Goal: Information Seeking & Learning: Learn about a topic

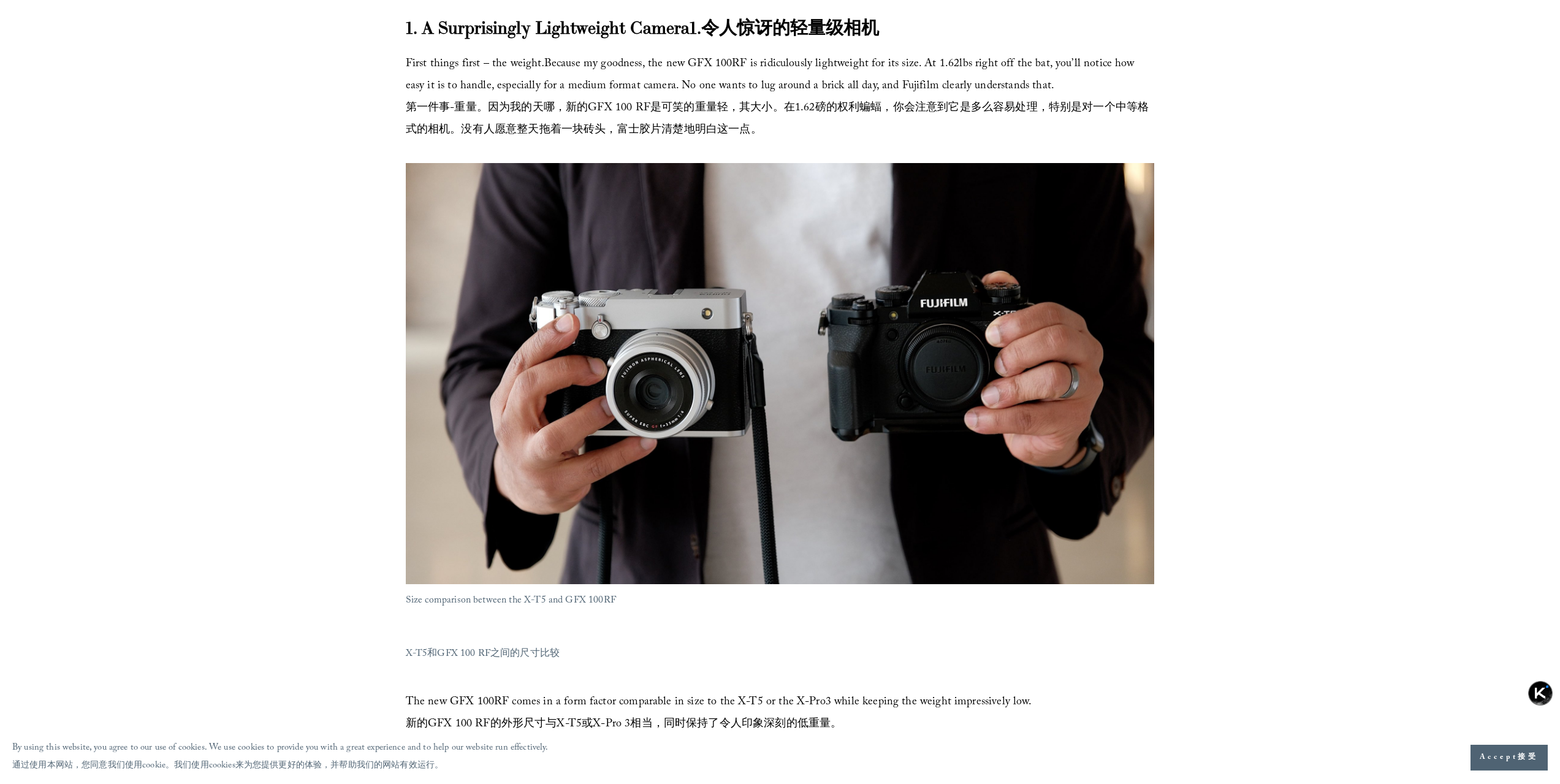
scroll to position [1103, 0]
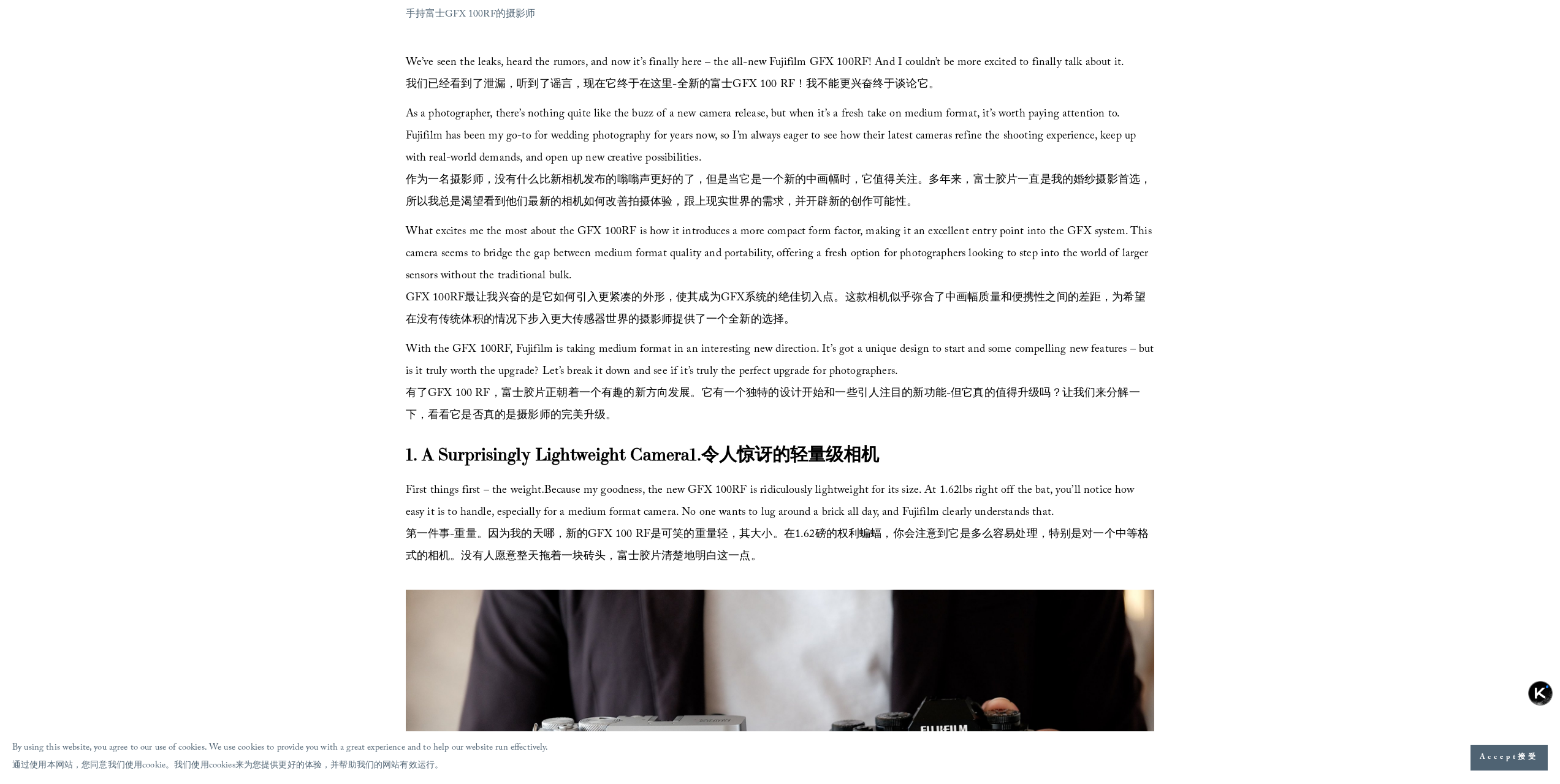
scroll to position [612, 0]
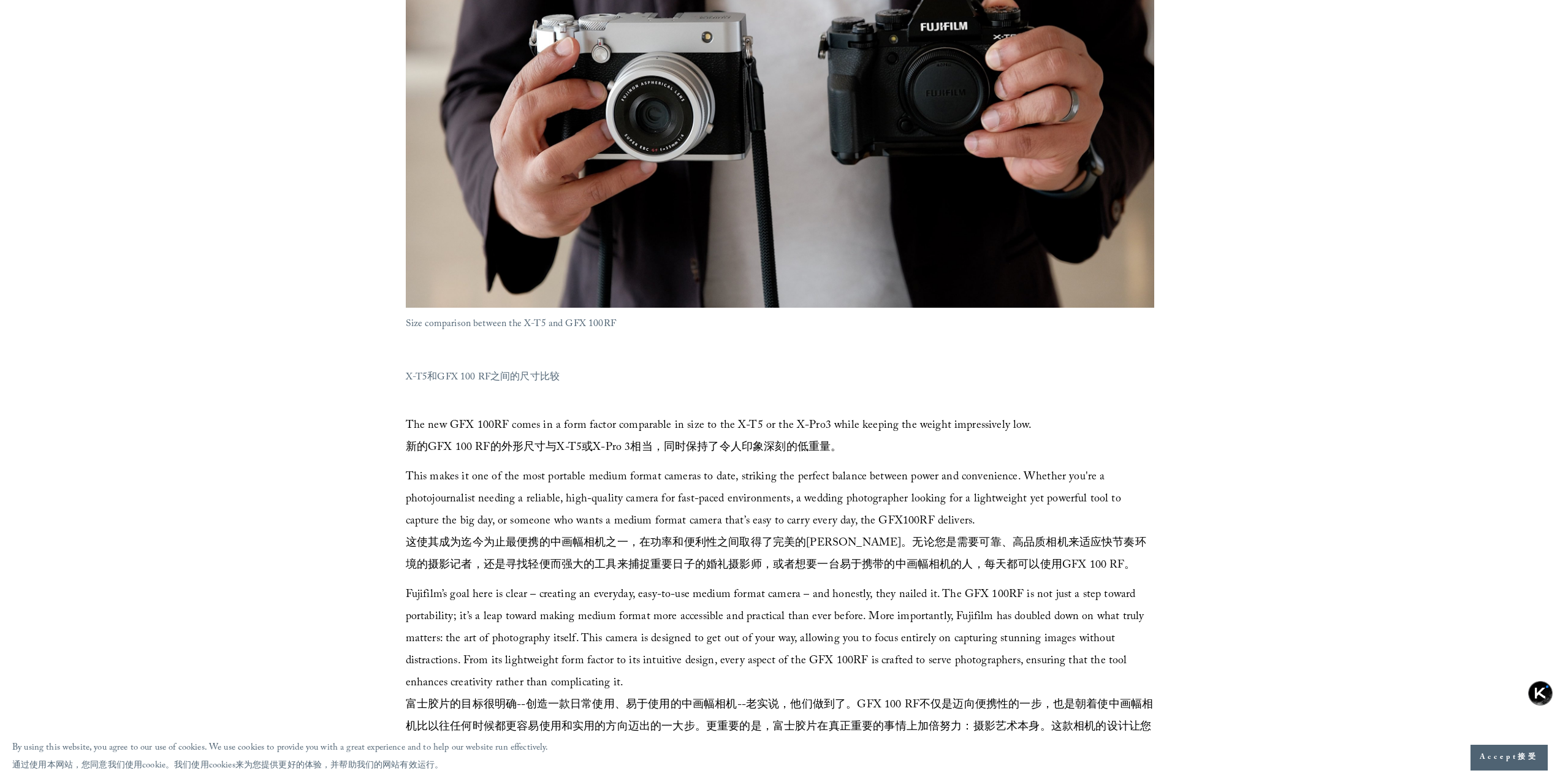
scroll to position [1409, 0]
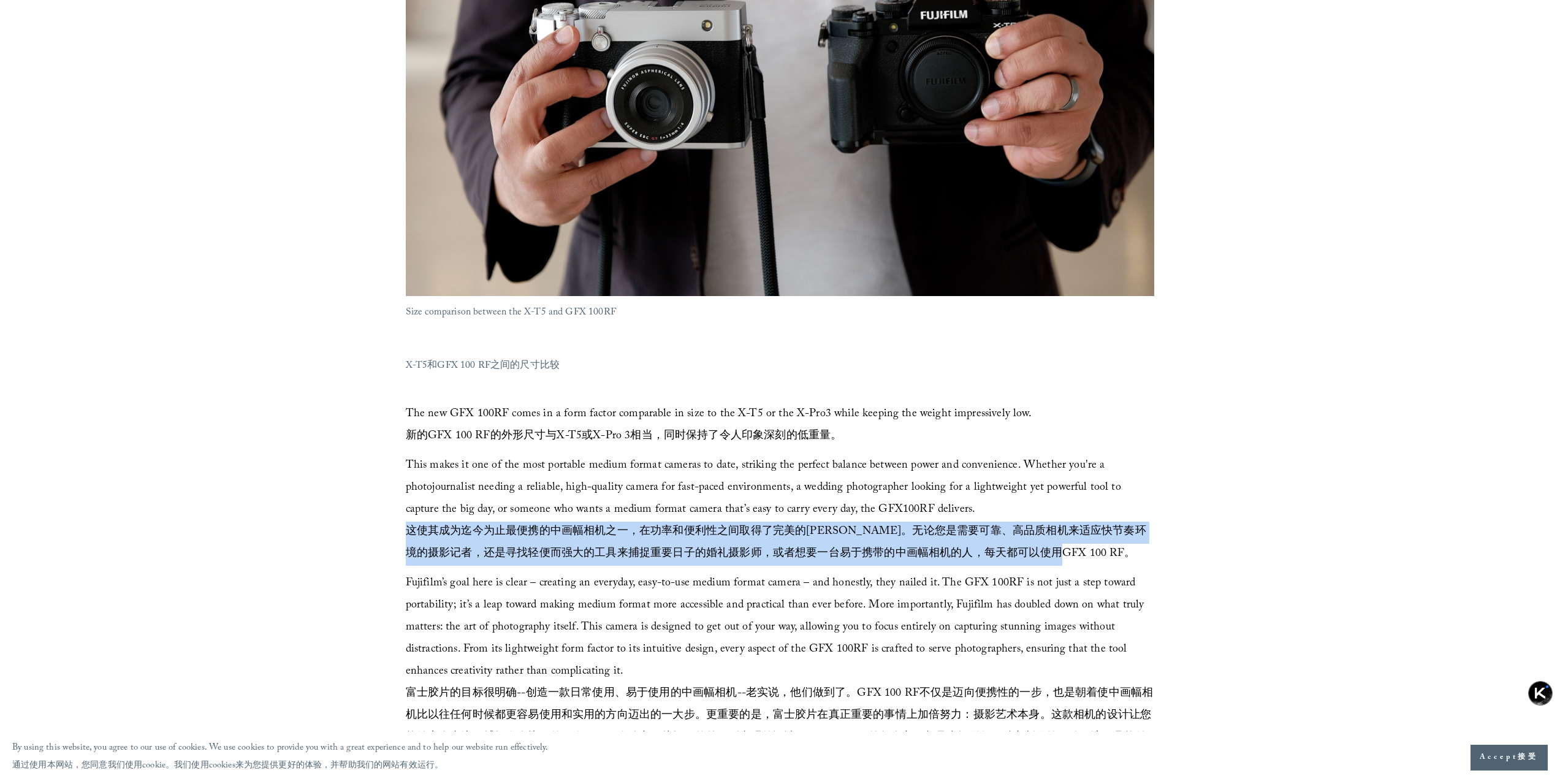
drag, startPoint x: 497, startPoint y: 566, endPoint x: 1109, endPoint y: 586, distance: 612.3
click at [1109, 564] on font "这使其成为迄今为止最便携的中画幅相机之一，在功率和便利性之间取得了完美的[PERSON_NAME]。无论您是需要可靠、高品质相机来适应快节奏环境的摄影记者，还…" at bounding box center [776, 543] width 741 height 41
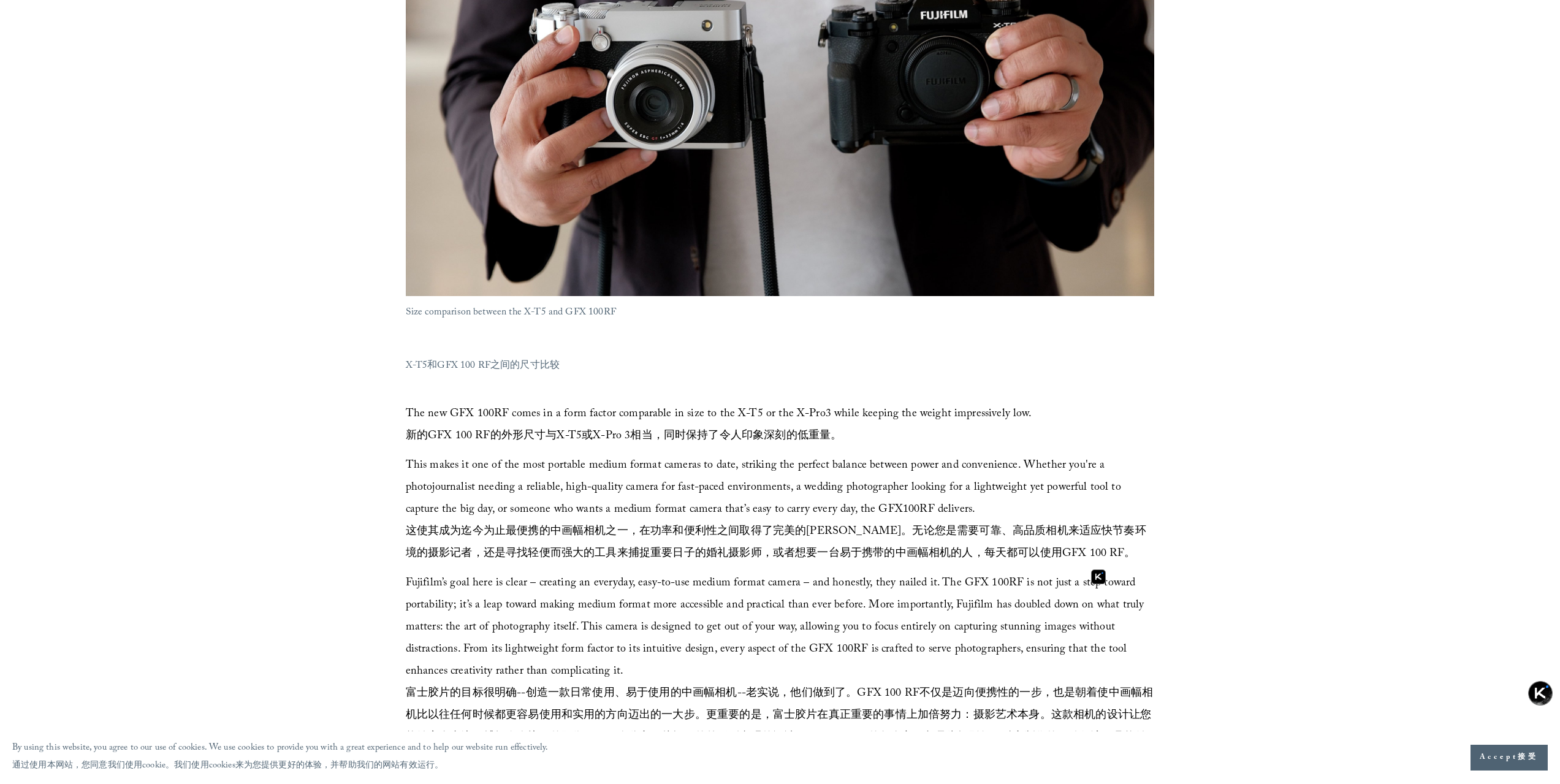
click at [1042, 554] on p "This makes it one of the most portable medium format cameras to date, striking …" at bounding box center [780, 510] width 749 height 110
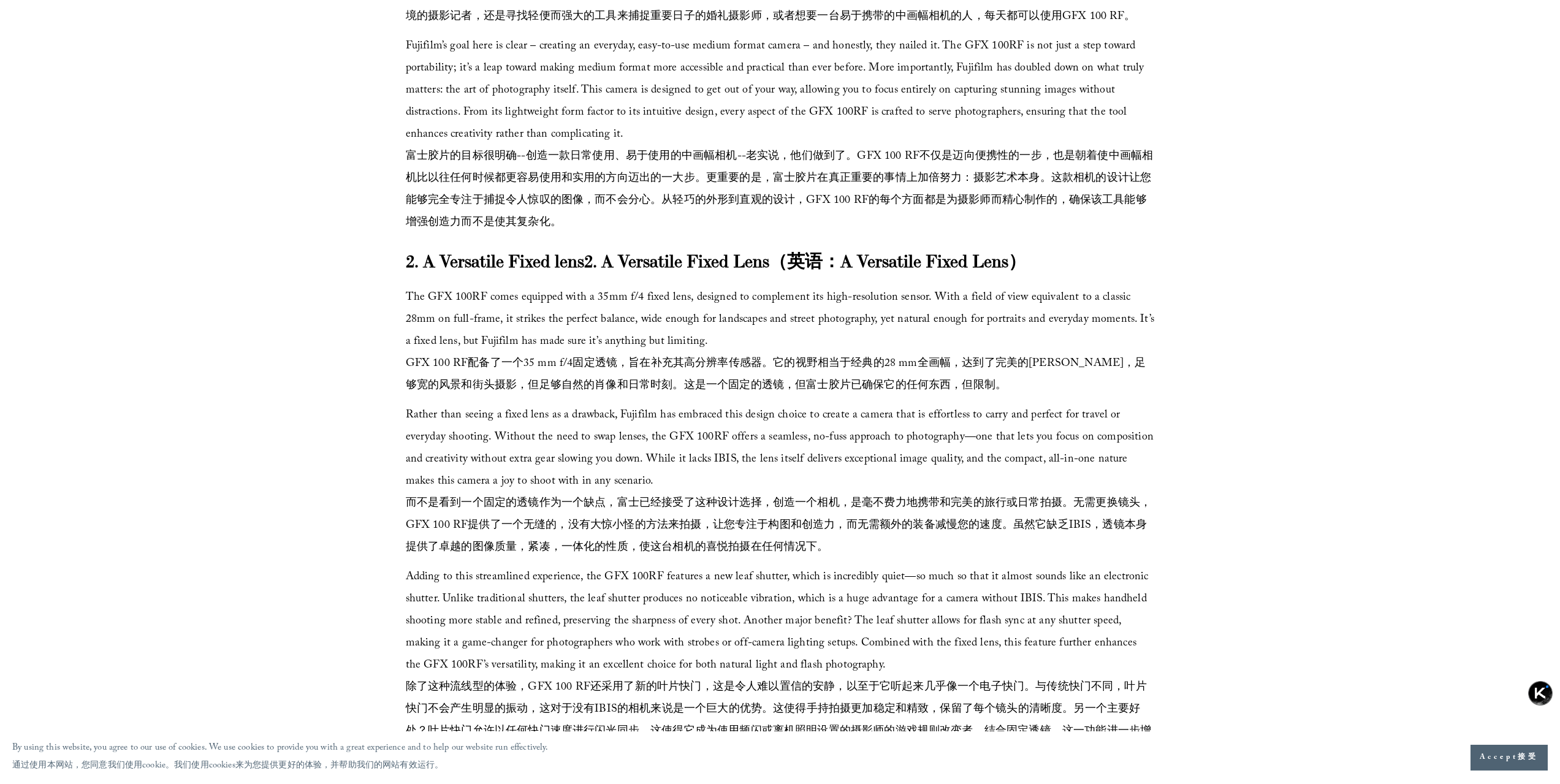
scroll to position [1960, 0]
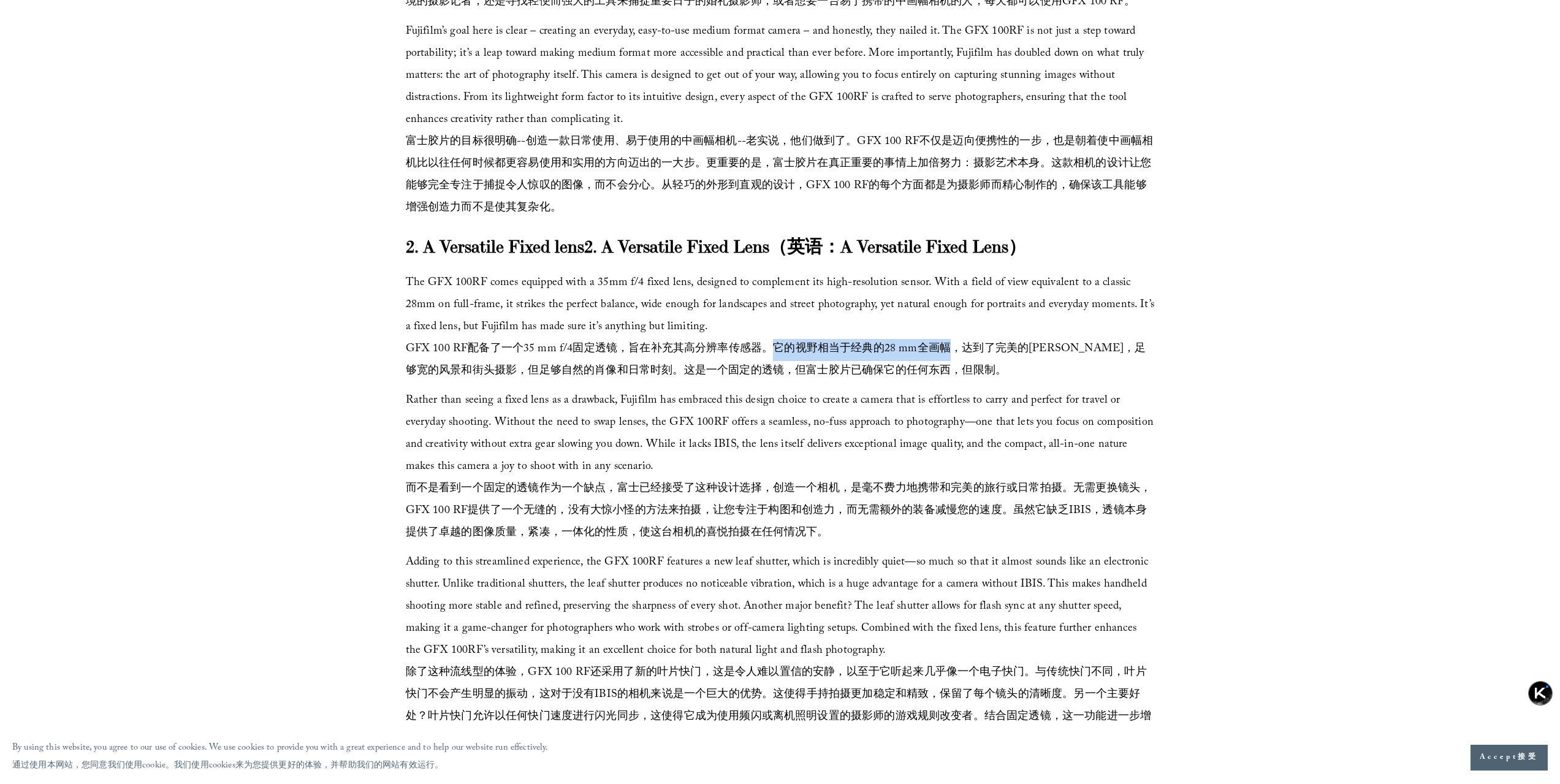
drag, startPoint x: 767, startPoint y: 389, endPoint x: 951, endPoint y: 392, distance: 184.0
click at [951, 381] on span "GFX 100 RF配备了一个35 mm f/4固定透镜，旨在补充其高分辨率传感器。它的视野相当于经典的28 mm全画幅，达到了完美的[PERSON_NAME…" at bounding box center [776, 361] width 741 height 41
click at [1037, 381] on span "GFX 100 RF配备了一个35 mm f/4固定透镜，旨在补充其高分辨率传感器。它的视野相当于经典的28 mm全画幅，达到了完美的[PERSON_NAME…" at bounding box center [776, 361] width 741 height 41
drag, startPoint x: 1059, startPoint y: 390, endPoint x: 1137, endPoint y: 389, distance: 78.0
click at [1137, 381] on span "GFX 100 RF配备了一个35 mm f/4固定透镜，旨在补充其高分辨率传感器。它的视野相当于经典的28 mm全画幅，达到了完美的[PERSON_NAME…" at bounding box center [776, 361] width 741 height 41
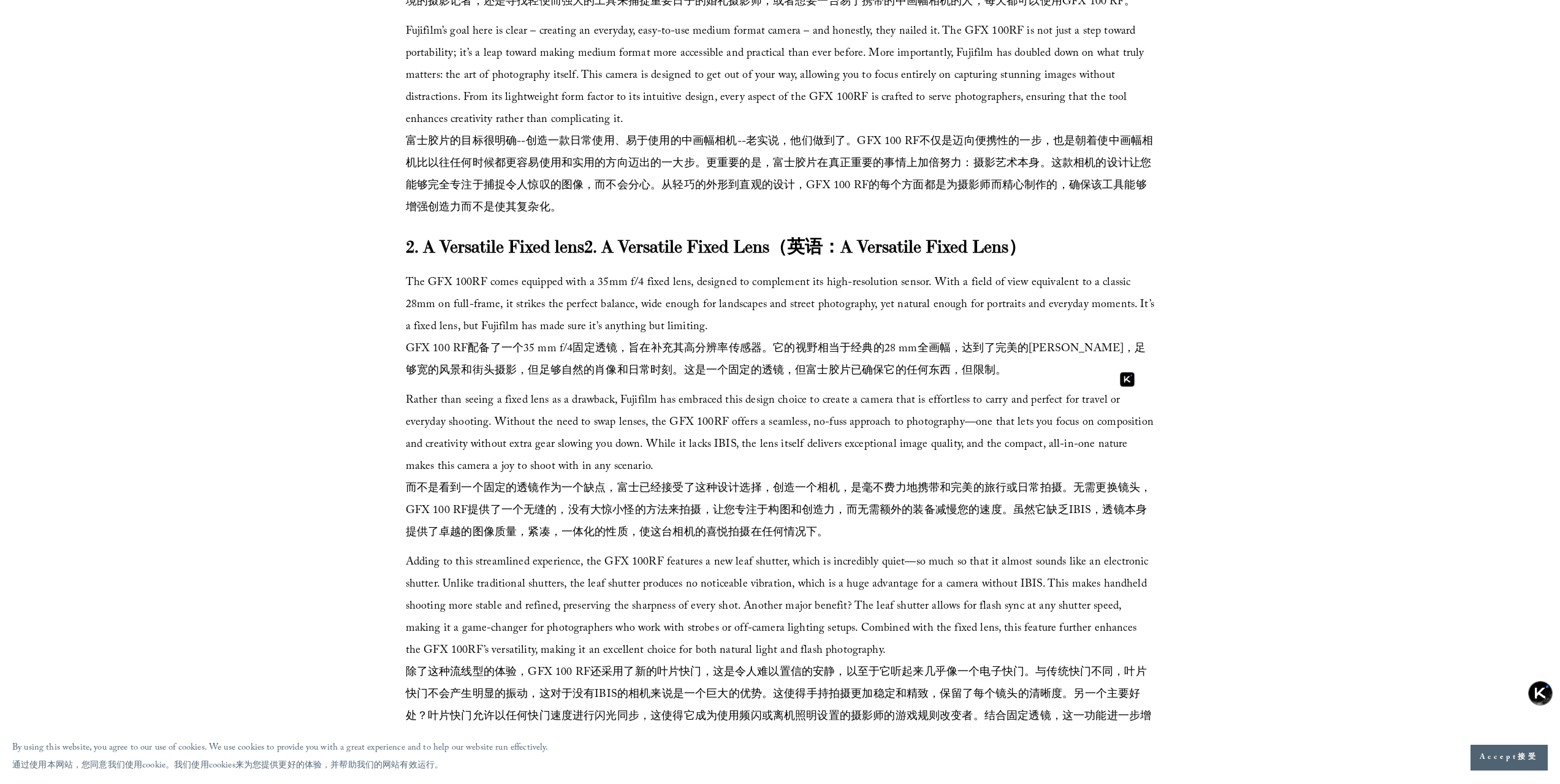
click at [423, 434] on div "The new GFX 100RF comes in a form factor comparable in size to the X-T5 or the …" at bounding box center [780, 412] width 749 height 1120
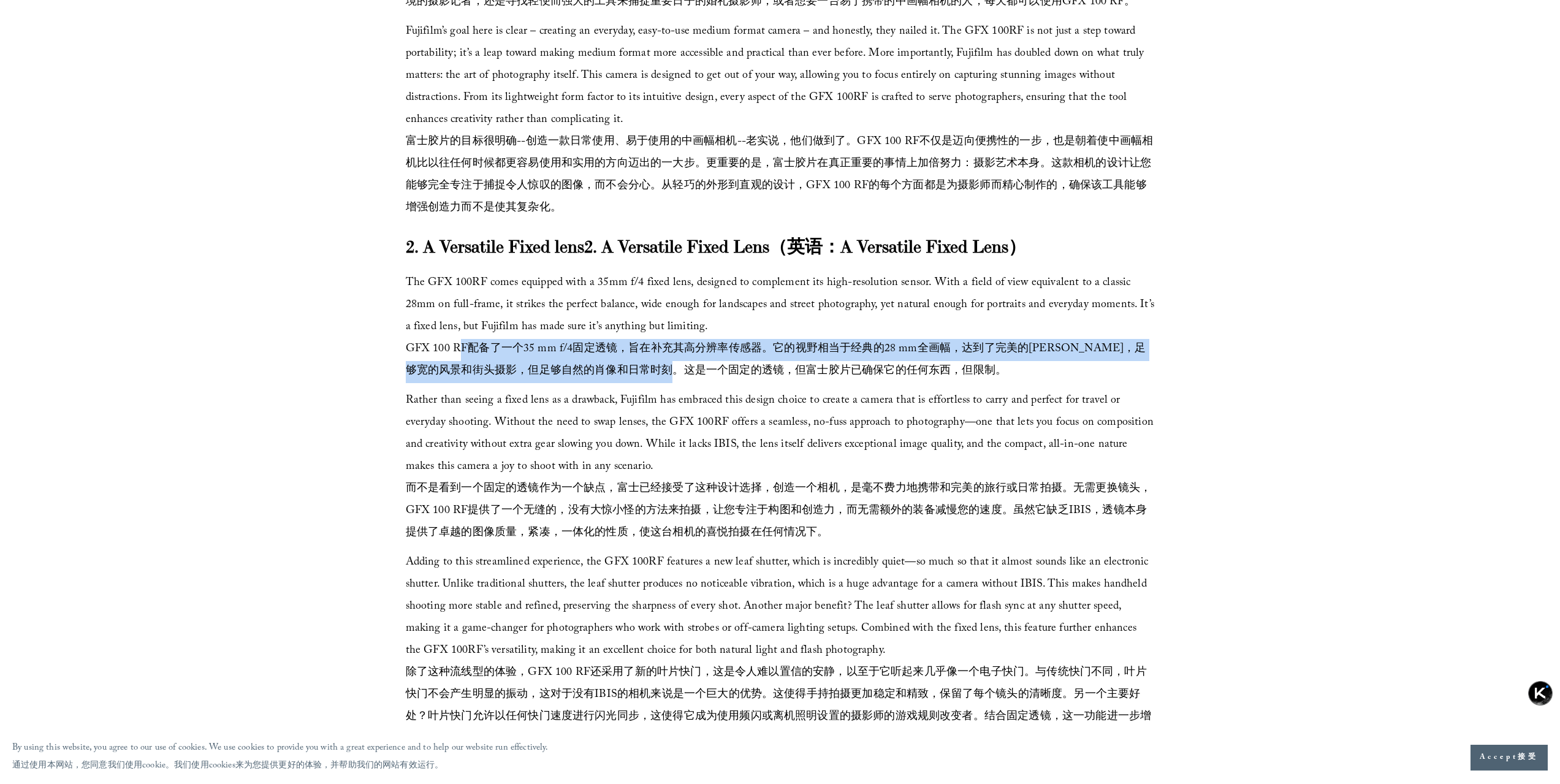
drag, startPoint x: 463, startPoint y: 405, endPoint x: 714, endPoint y: 414, distance: 251.2
click at [714, 381] on font "GFX 100 RF配备了一个35 mm f/4固定透镜，旨在补充其高分辨率传感器。它的视野相当于经典的28 mm全画幅，达到了完美的[PERSON_NAME…" at bounding box center [776, 361] width 741 height 41
click at [615, 381] on span "GFX 100 RF配备了一个35 mm f/4固定透镜，旨在补充其高分辨率传感器。它的视野相当于经典的28 mm全画幅，达到了完美的[PERSON_NAME…" at bounding box center [776, 361] width 741 height 41
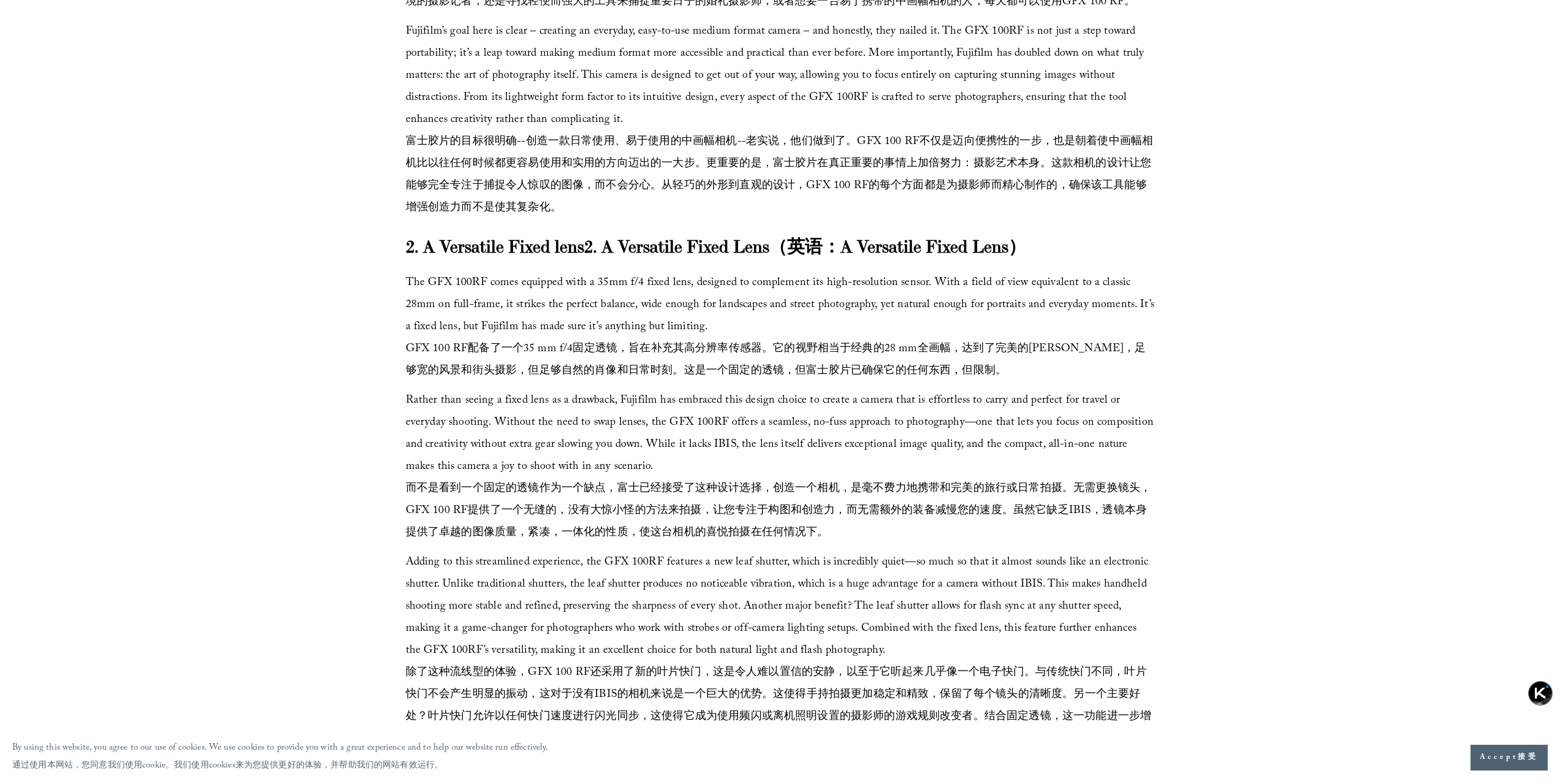
click at [838, 381] on span "GFX 100 RF配备了一个35 mm f/4固定透镜，旨在补充其高分辨率传感器。它的视野相当于经典的28 mm全画幅，达到了完美的[PERSON_NAME…" at bounding box center [776, 361] width 741 height 41
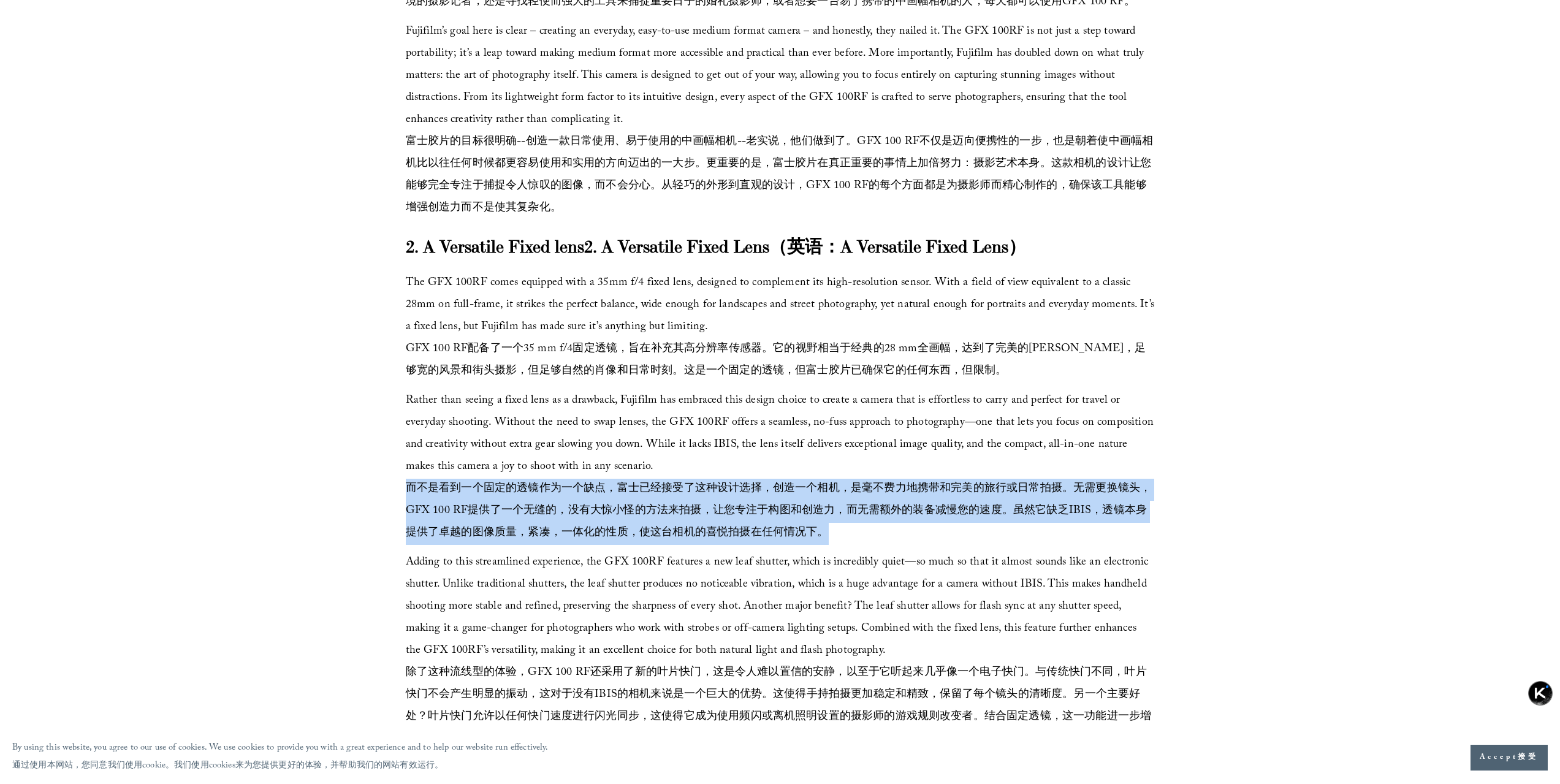
drag, startPoint x: 471, startPoint y: 537, endPoint x: 871, endPoint y: 585, distance: 402.9
click at [871, 543] on font "而不是看到一个固定的透镜作为一个缺点，富士已经接受了这种设计选择，创造一个相机，是毫不费力地携带和完美的旅行或日常拍摄。无需更换镜头，GFX 100 RF提供…" at bounding box center [779, 511] width 745 height 63
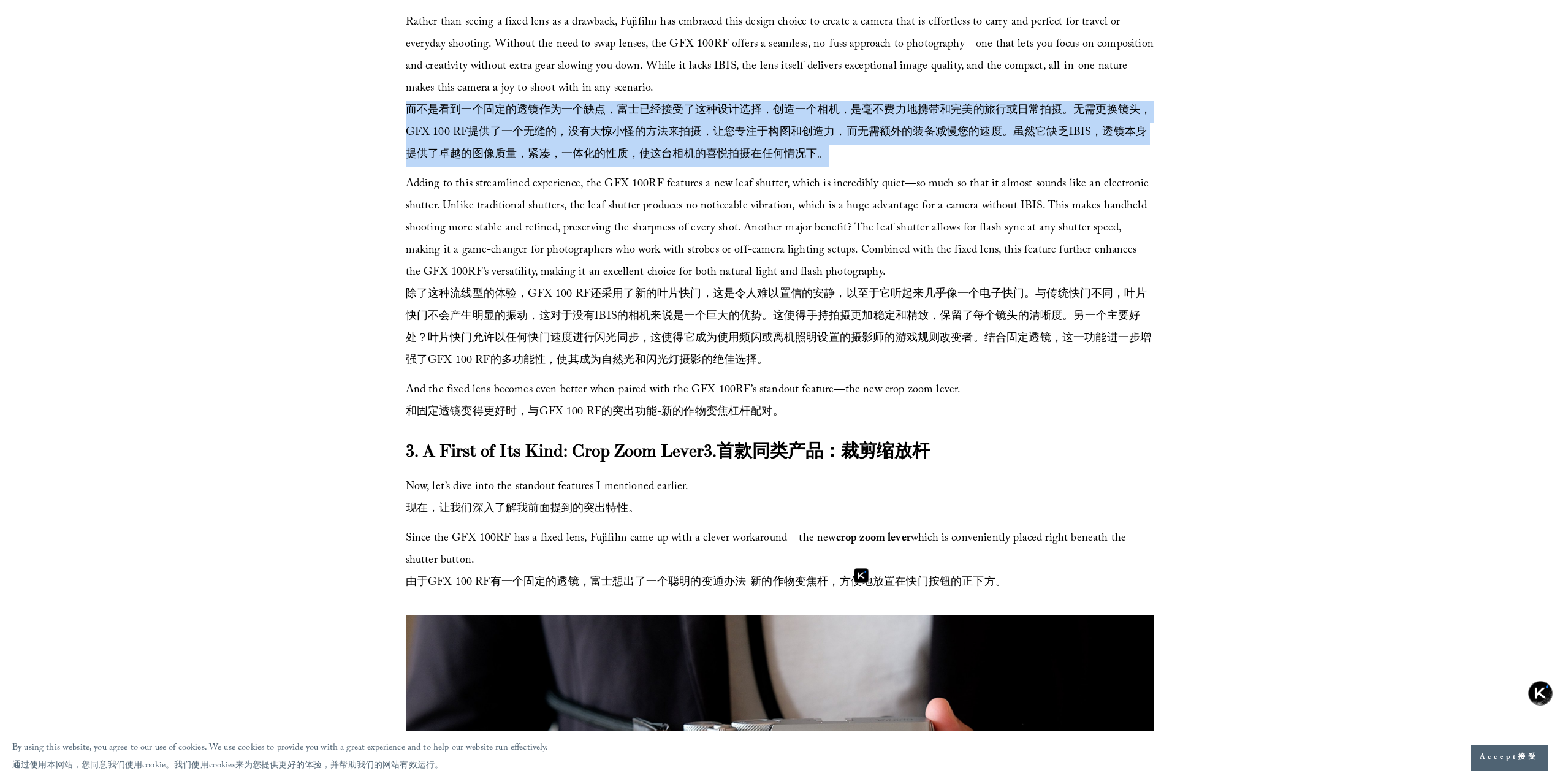
scroll to position [2389, 0]
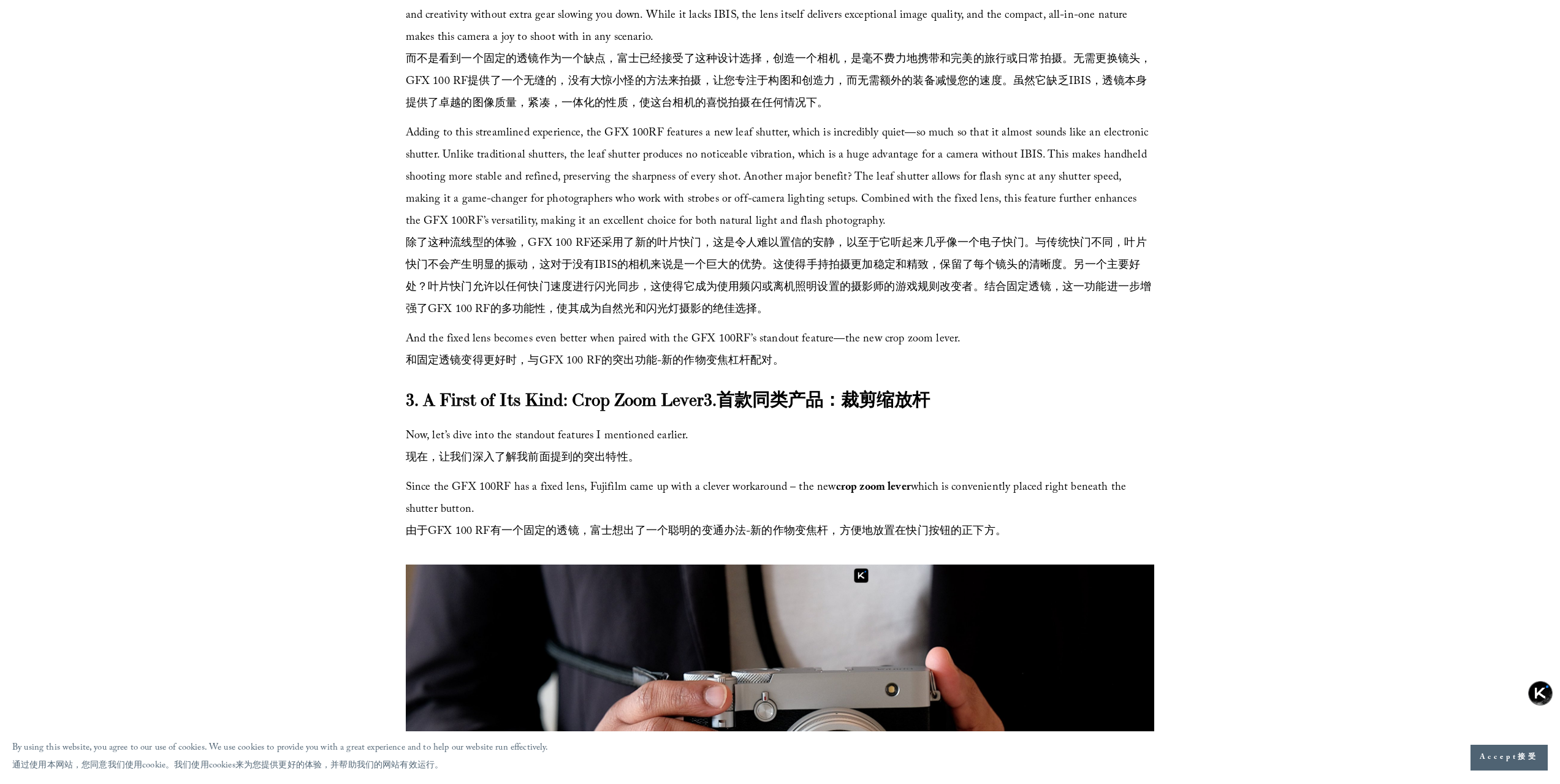
click at [762, 320] on span "除了这种流线型的体验，GFX 100 RF还采用了新的叶片快门，这是令人难以置信的安静，以至于它听起来几乎像一个电子快门。与传统快门不同，叶片快门不会产生明显…" at bounding box center [779, 276] width 745 height 85
drag, startPoint x: 413, startPoint y: 293, endPoint x: 881, endPoint y: 295, distance: 468.0
click at [881, 295] on span "除了这种流线型的体验，GFX 100 RF还采用了新的叶片快门，这是令人难以置信的安静，以至于它听起来几乎像一个电子快门。与传统快门不同，叶片快门不会产生明显…" at bounding box center [779, 276] width 745 height 85
click at [728, 296] on span "除了这种流线型的体验，GFX 100 RF还采用了新的叶片快门，这是令人难以置信的安静，以至于它听起来几乎像一个电子快门。与传统快门不同，叶片快门不会产生明显…" at bounding box center [779, 276] width 745 height 85
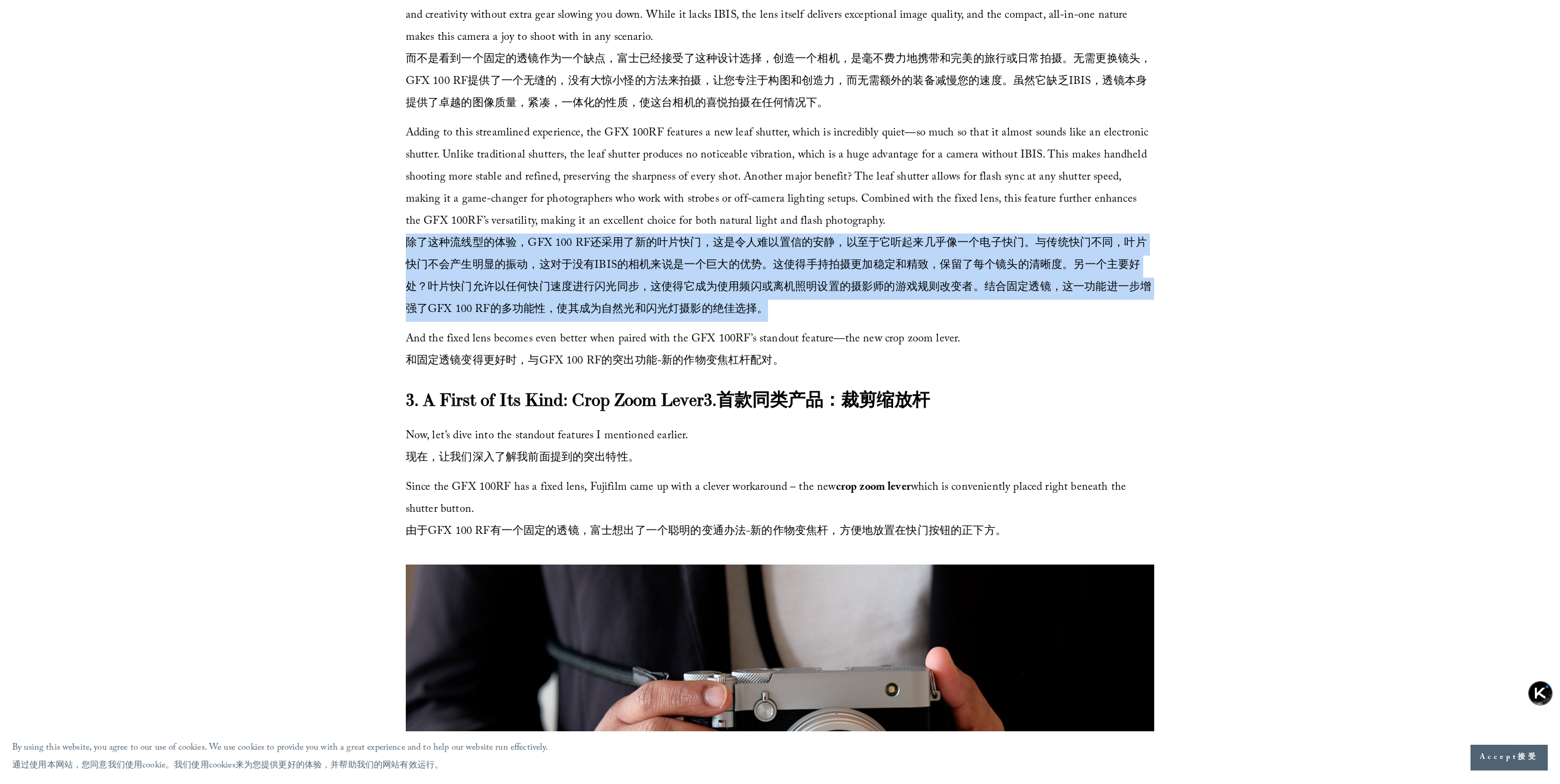
drag, startPoint x: 393, startPoint y: 288, endPoint x: 1121, endPoint y: 357, distance: 731.3
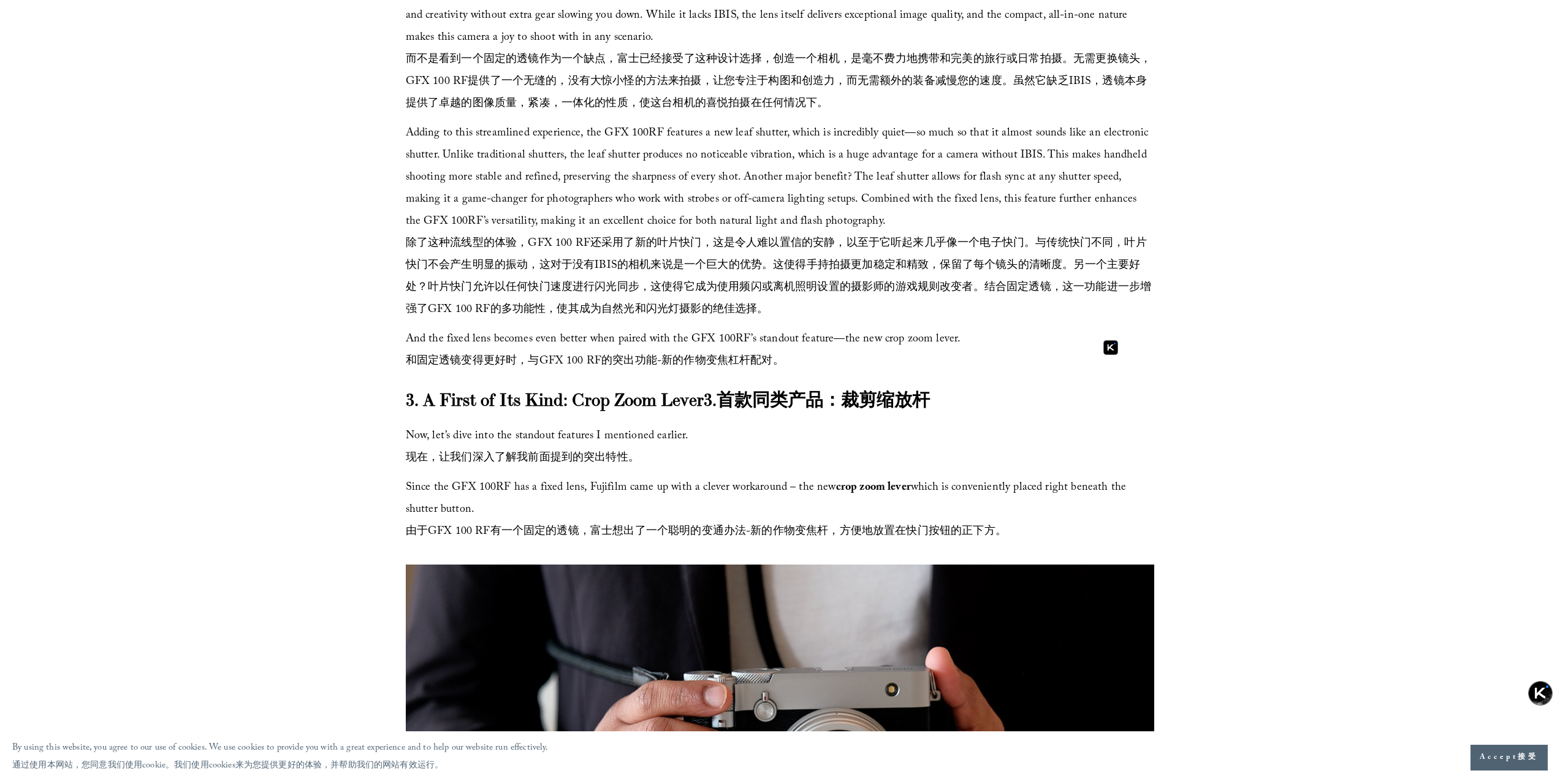
drag, startPoint x: 723, startPoint y: 412, endPoint x: 900, endPoint y: 419, distance: 177.1
click at [784, 371] on font "和固定透镜变得更好时，与GFX 100 RF的突出功能-新的作物变焦杠杆配对。" at bounding box center [595, 362] width 378 height 19
click at [760, 470] on p "Now, let’s dive into the standout features I mentioned earlier. 现在，让我们深入了解我前面提到…" at bounding box center [780, 448] width 749 height 44
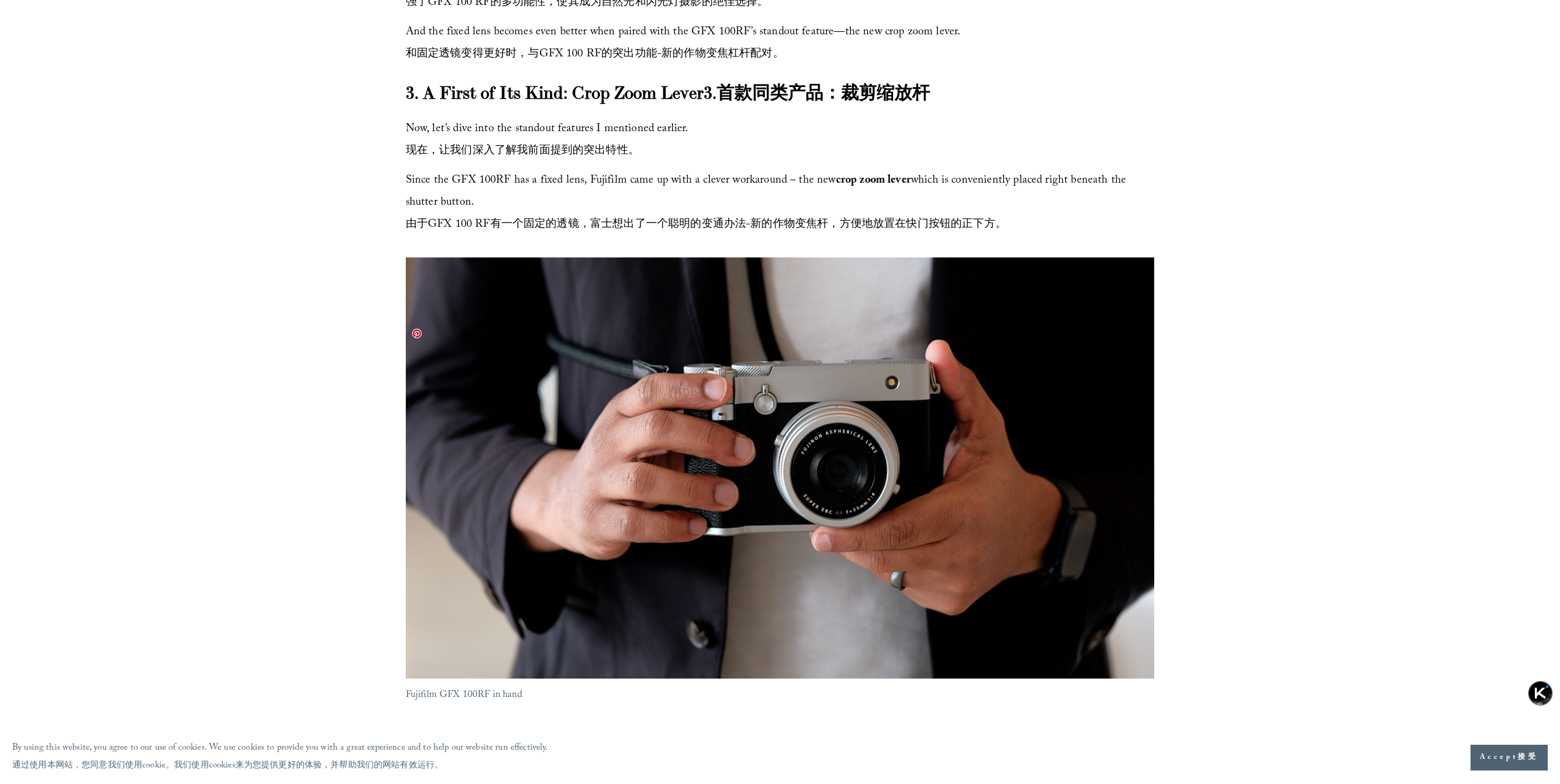
scroll to position [2757, 0]
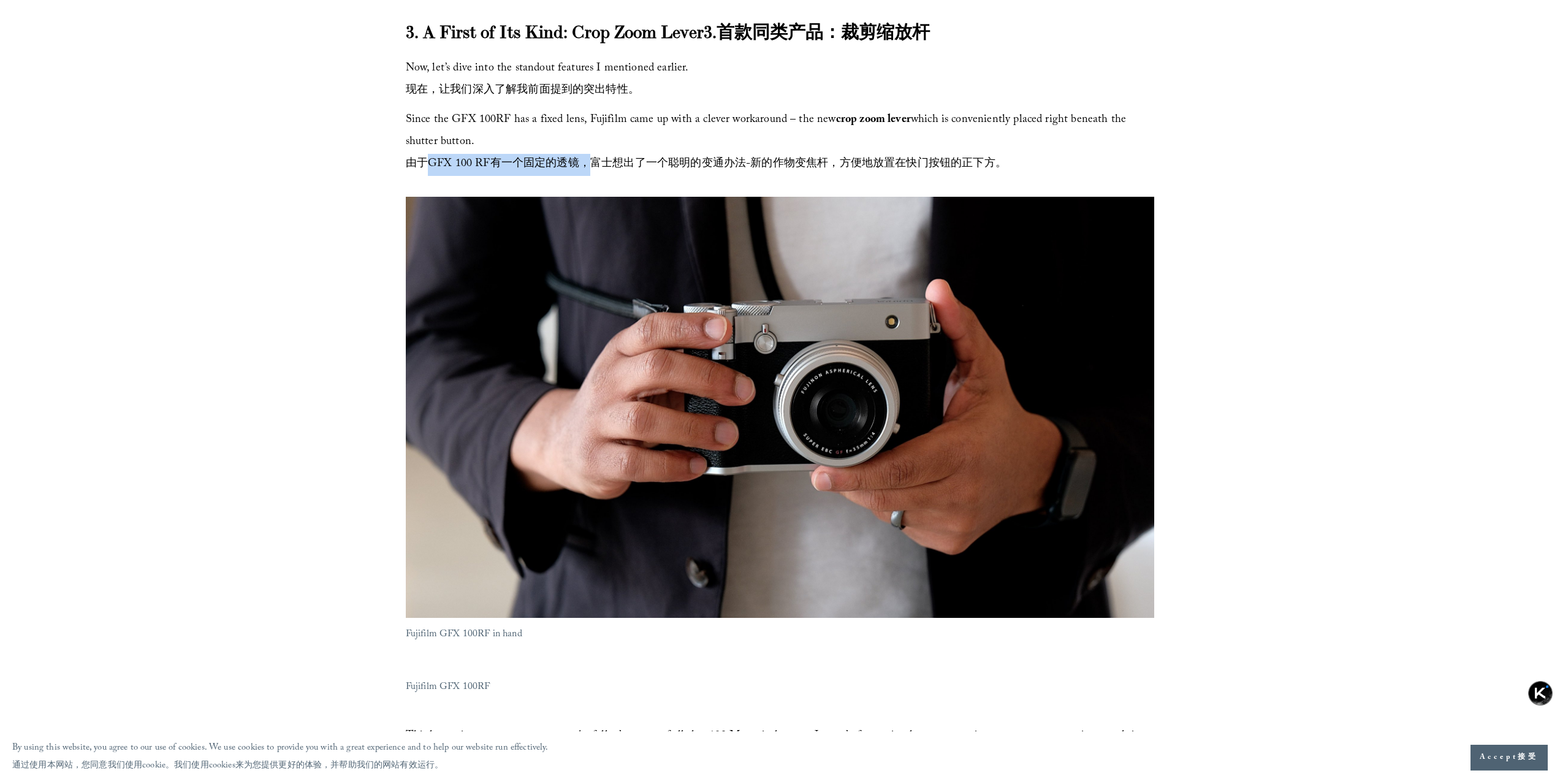
drag, startPoint x: 449, startPoint y: 226, endPoint x: 634, endPoint y: 235, distance: 185.2
click at [627, 174] on span "由于GFX 100 RF有一个固定的透镜，富士想出了一个聪明的变通办法-新的作物变焦杆，方便地放置在快门按钮的正下方。" at bounding box center [706, 164] width 601 height 19
click at [634, 174] on span "由于GFX 100 RF有一个固定的透镜，富士想出了一个聪明的变通办法-新的作物变焦杆，方便地放置在快门按钮的正下方。" at bounding box center [706, 164] width 601 height 19
click at [529, 176] on p "Since the GFX 100RF has a fixed lens, Fujifilm came up with a clever workaround…" at bounding box center [780, 142] width 749 height 66
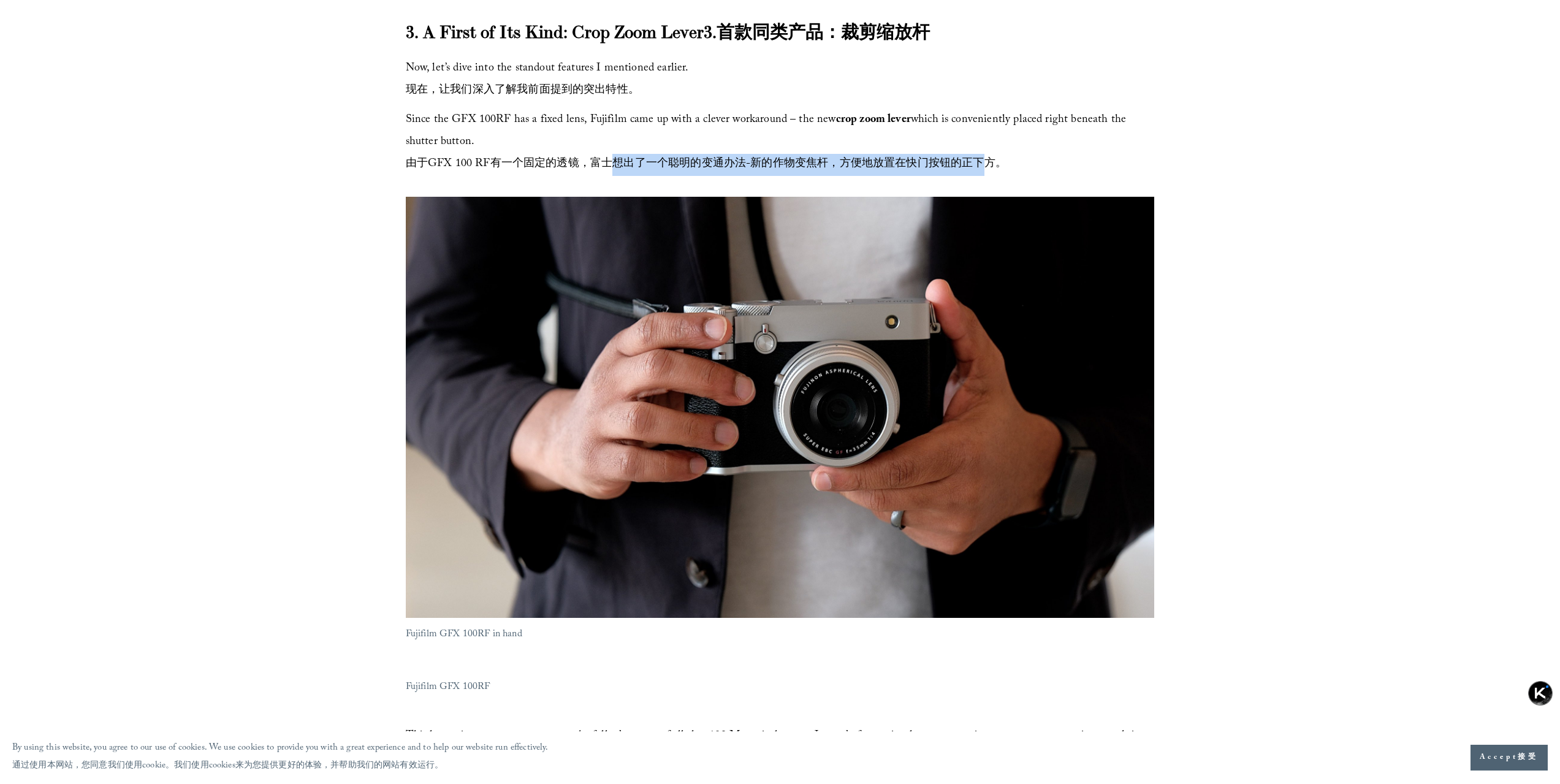
drag, startPoint x: 697, startPoint y: 214, endPoint x: 980, endPoint y: 229, distance: 283.4
click at [980, 174] on span "由于GFX 100 RF有一个固定的透镜，富士想出了一个聪明的变通办法-新的作物变焦杆，方便地放置在快门按钮的正下方。" at bounding box center [706, 164] width 601 height 19
click at [884, 174] on span "由于GFX 100 RF有一个固定的透镜，富士想出了一个聪明的变通办法-新的作物变焦杆，方便地放置在快门按钮的正下方。" at bounding box center [706, 164] width 601 height 19
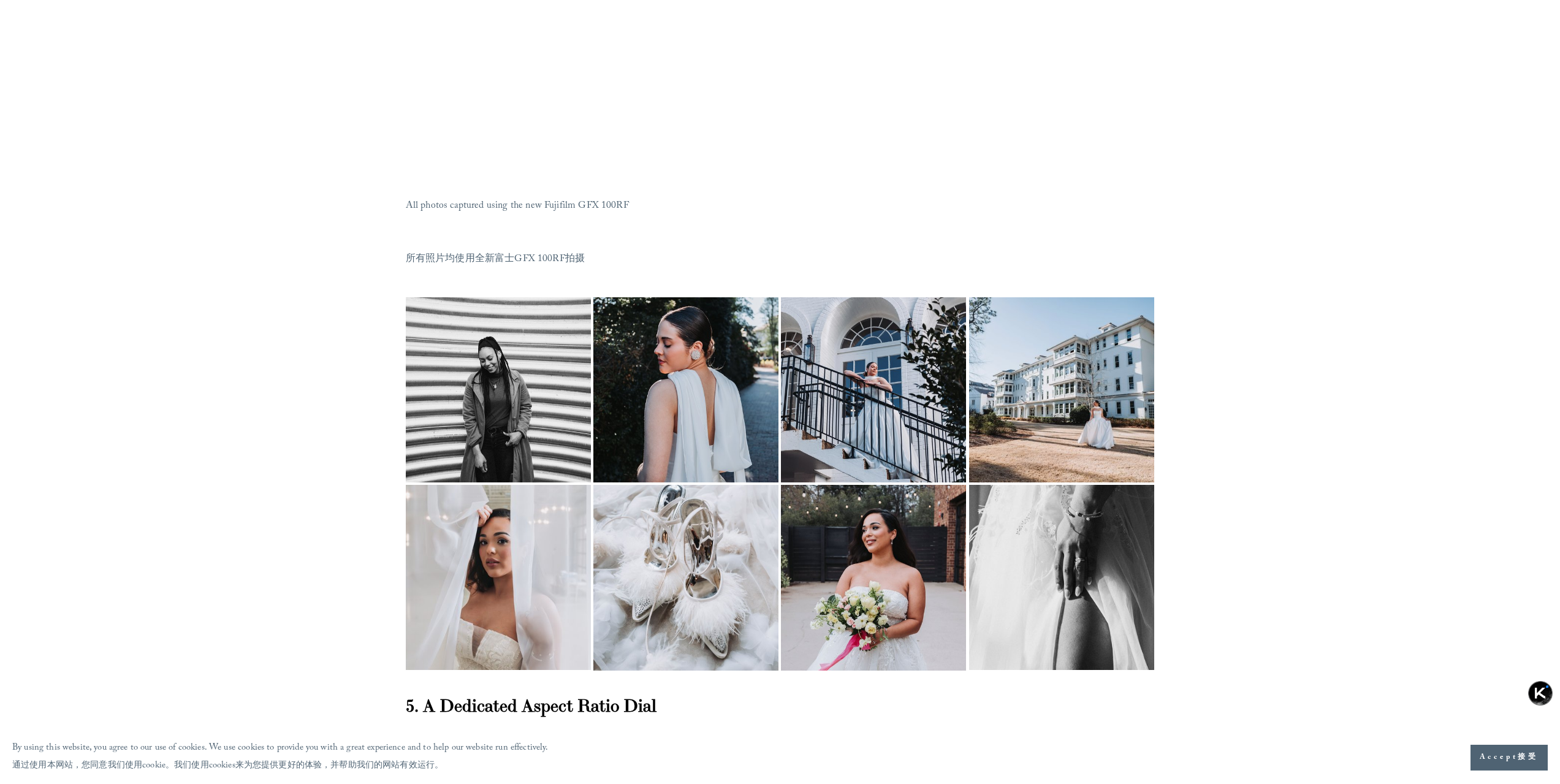
scroll to position [5698, 0]
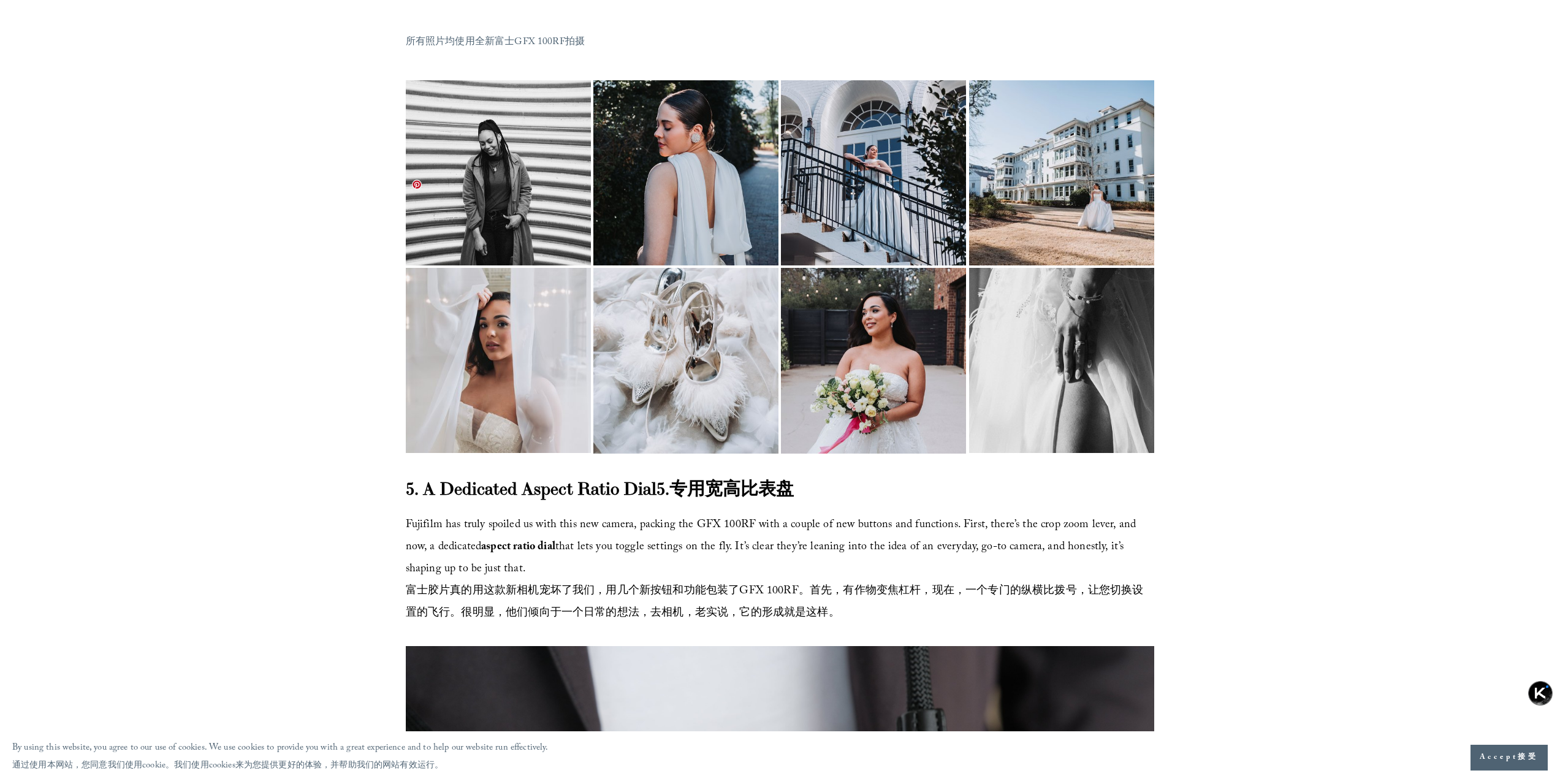
click at [514, 265] on img at bounding box center [498, 141] width 185 height 247
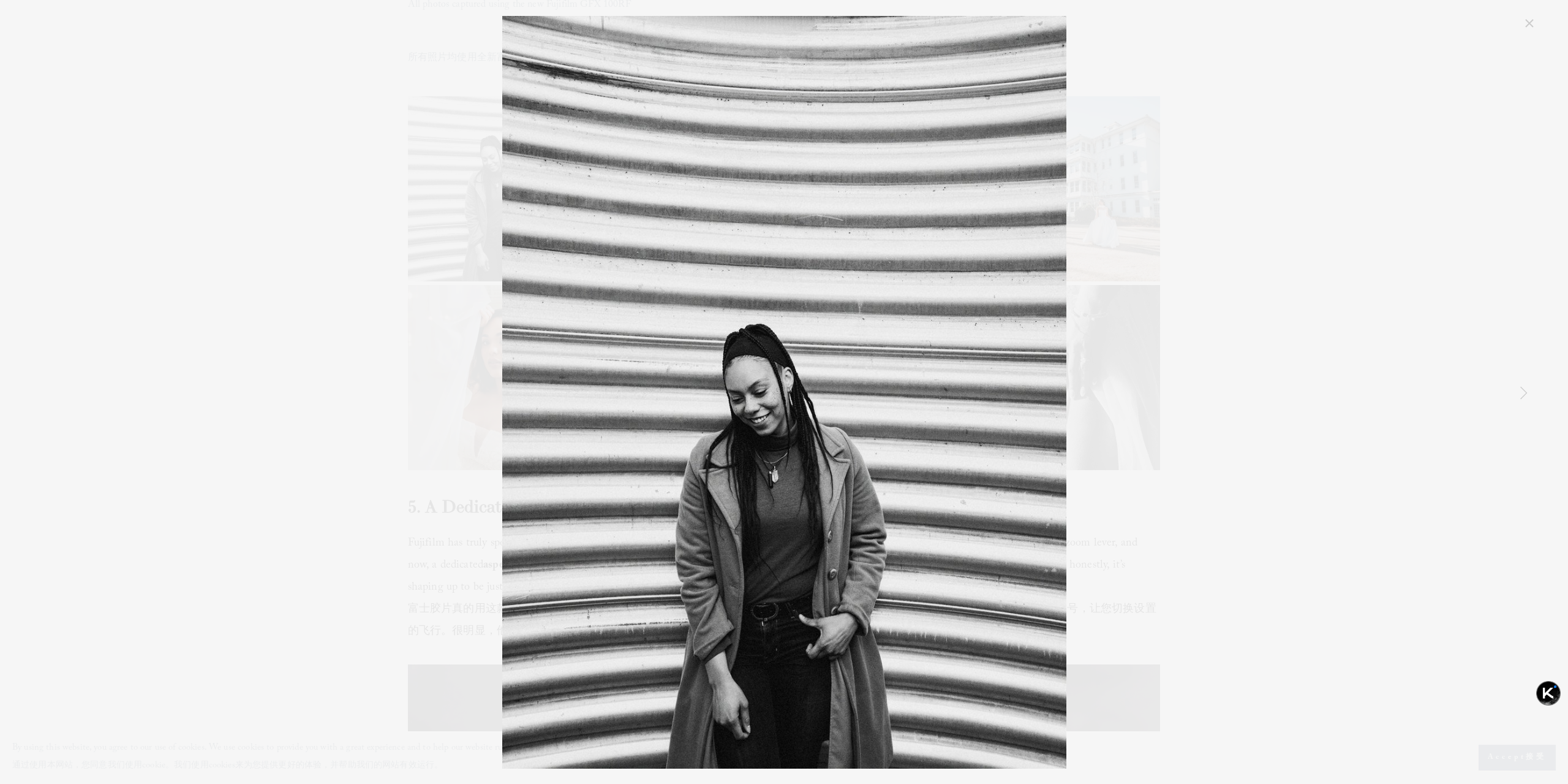
click at [1522, 392] on link "Next Item" at bounding box center [1523, 392] width 27 height 27
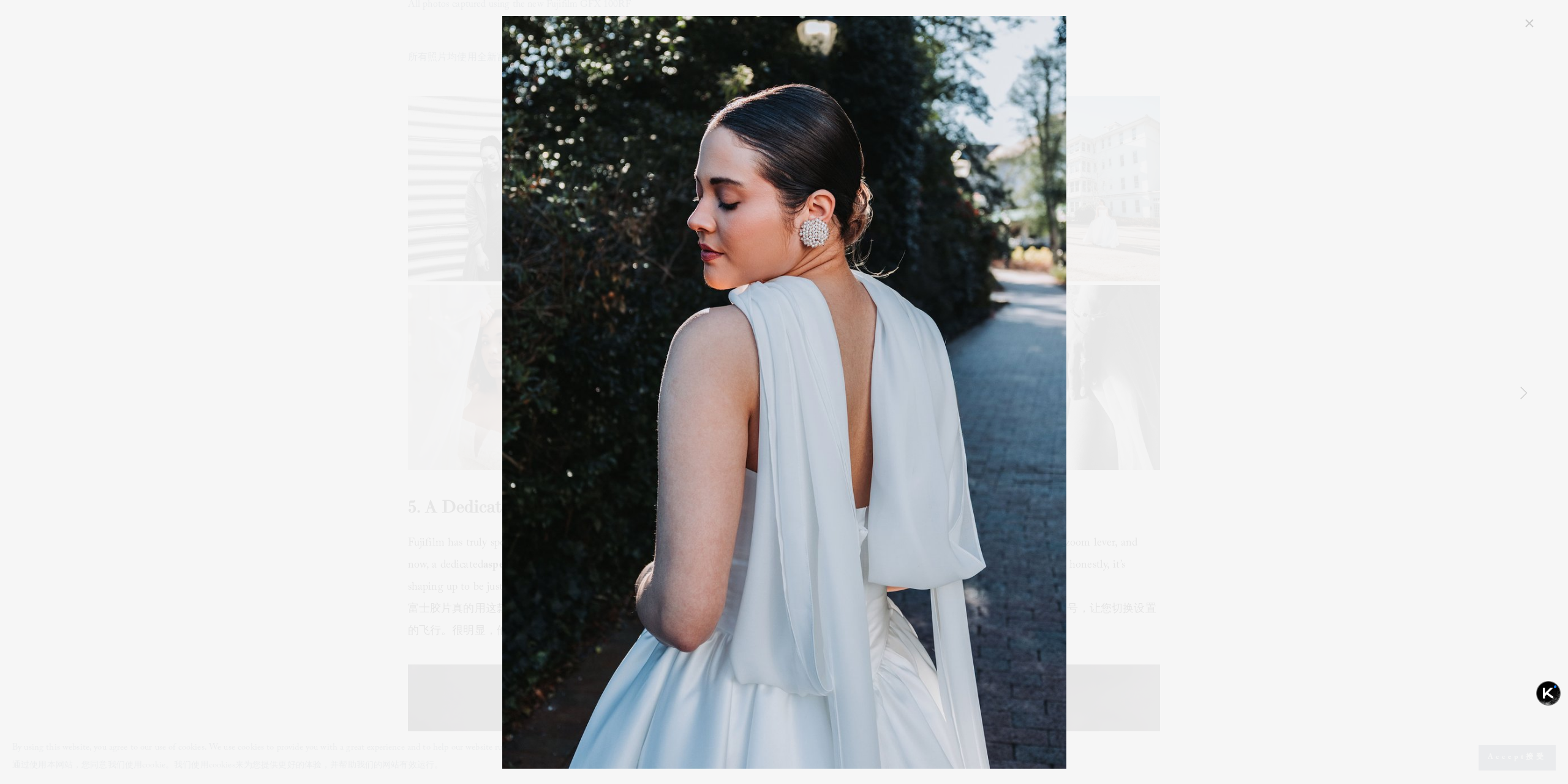
click at [1522, 392] on link "Next Item" at bounding box center [1523, 392] width 27 height 27
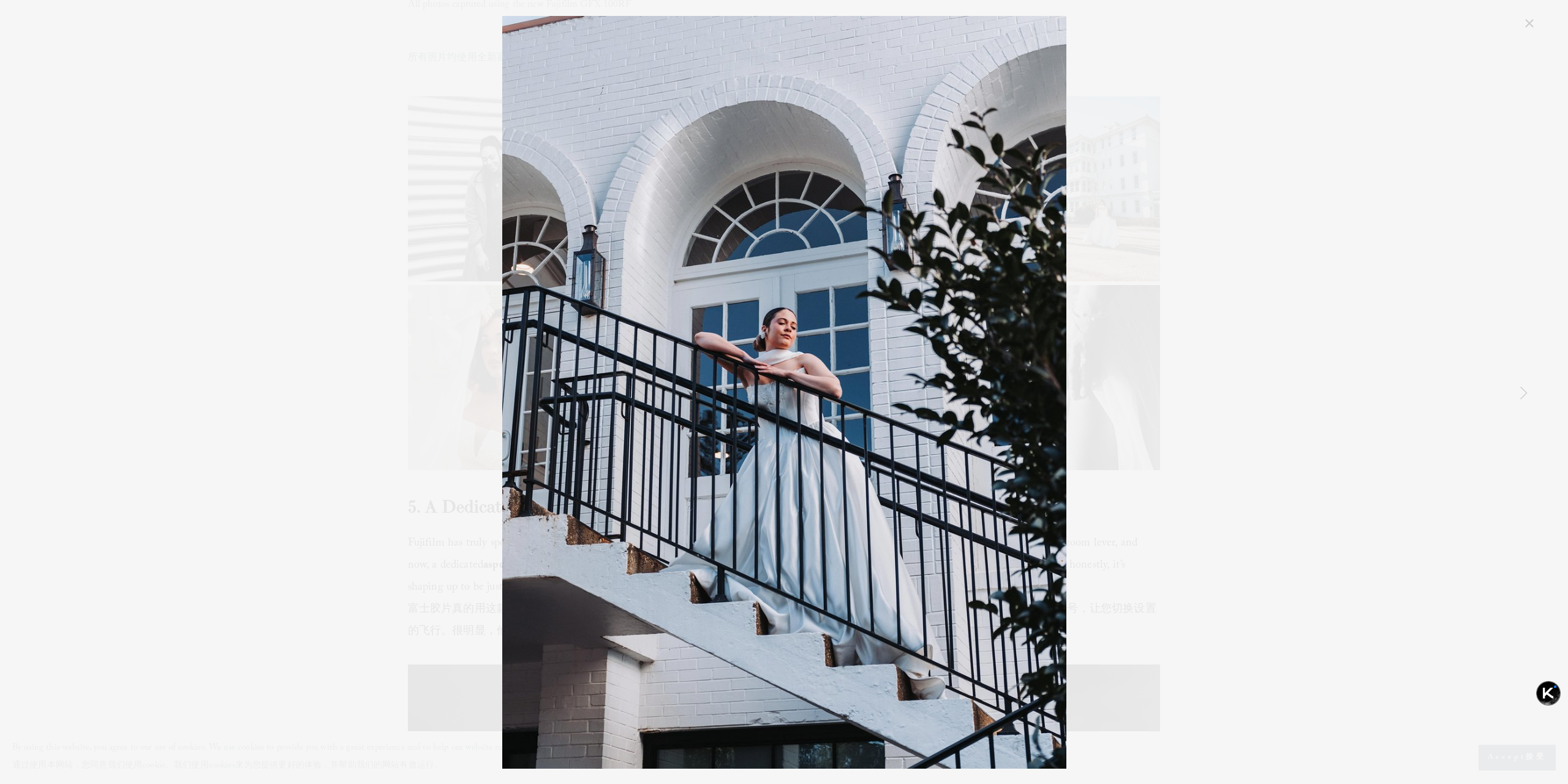
click at [1522, 392] on link "Next Item" at bounding box center [1523, 392] width 27 height 27
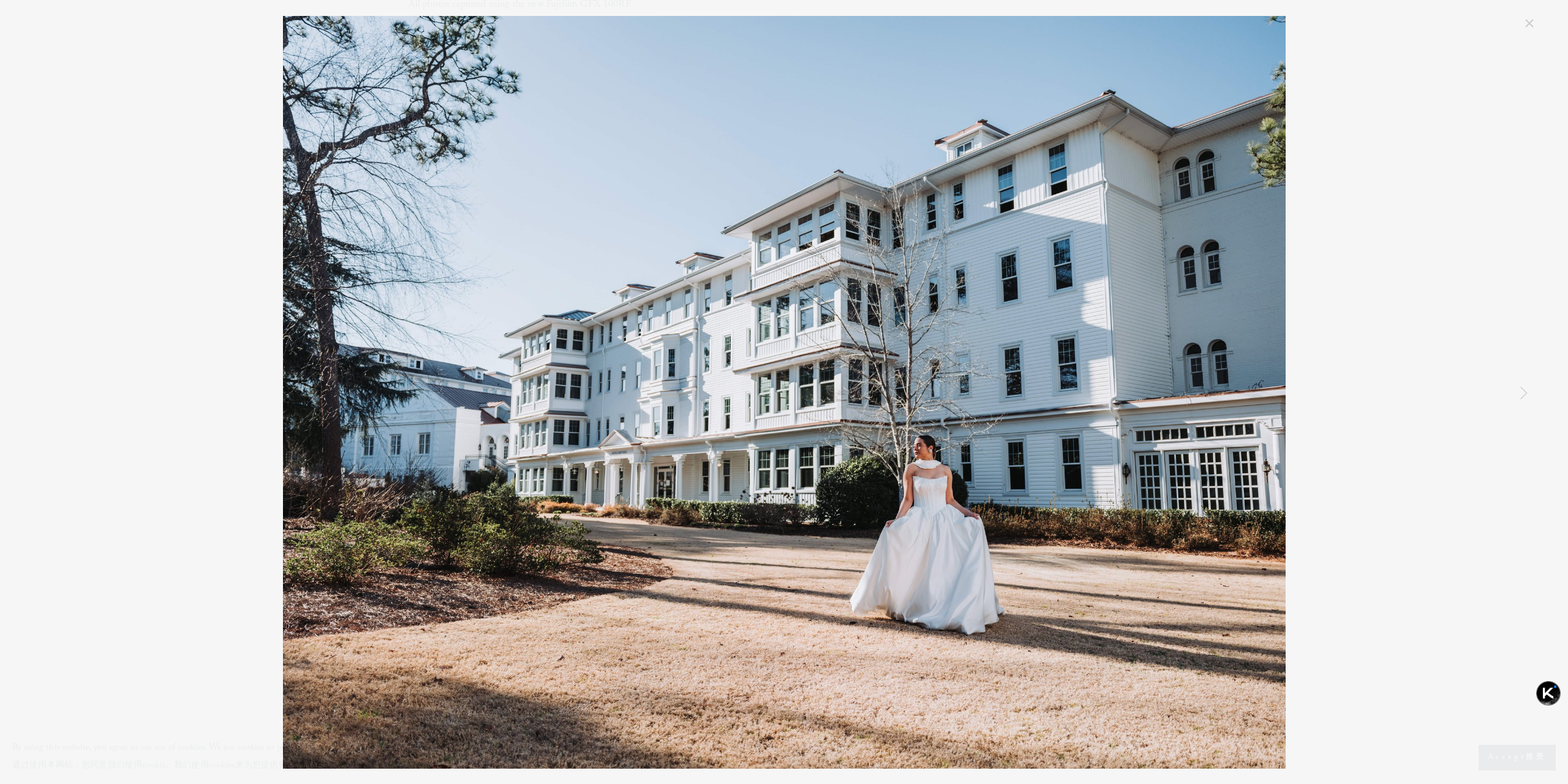
click at [1522, 392] on link "Next Item" at bounding box center [1523, 392] width 27 height 27
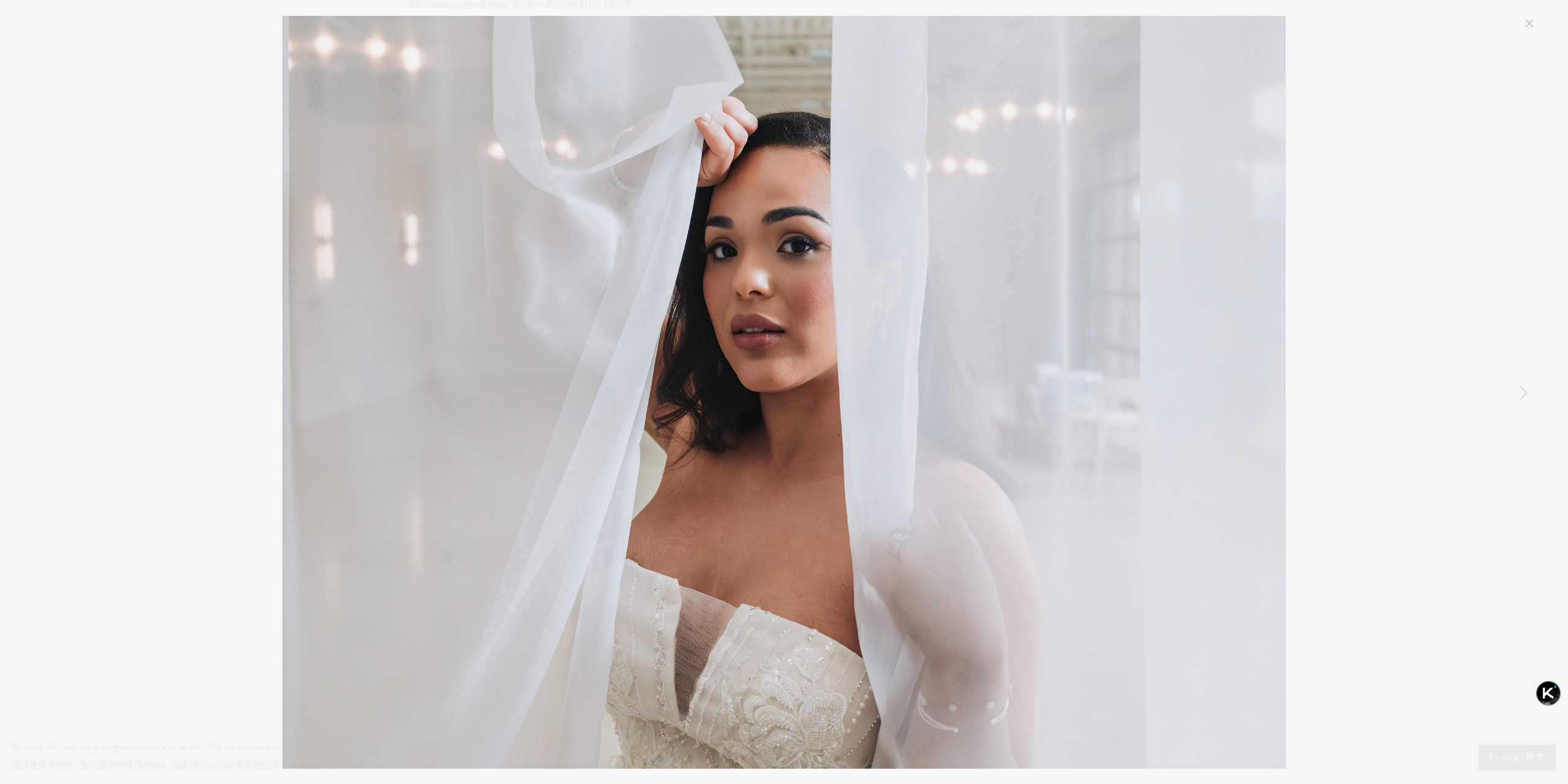
click at [1522, 392] on link "Next Item" at bounding box center [1523, 392] width 27 height 27
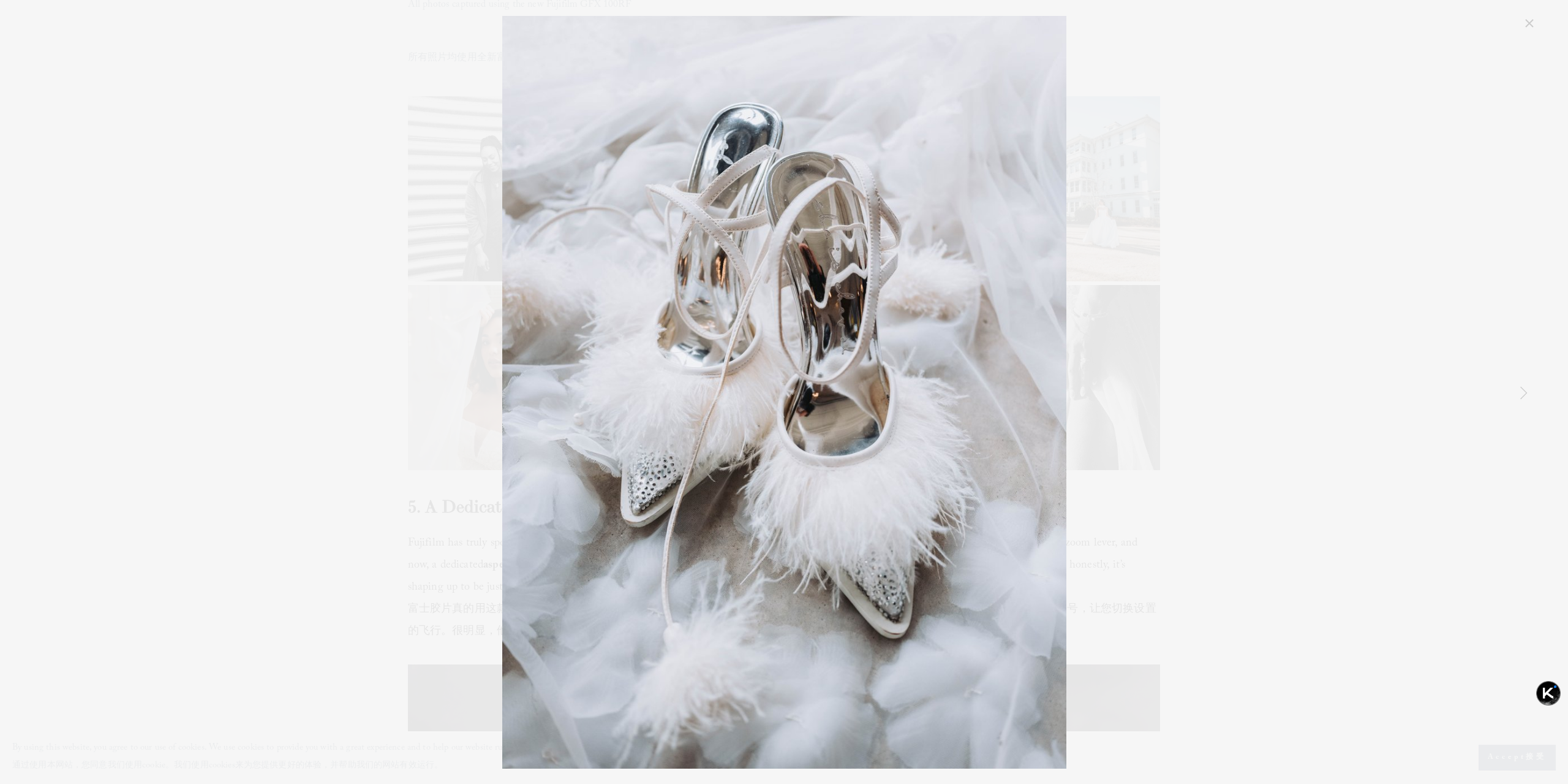
click at [1522, 392] on link "Next Item" at bounding box center [1523, 392] width 27 height 27
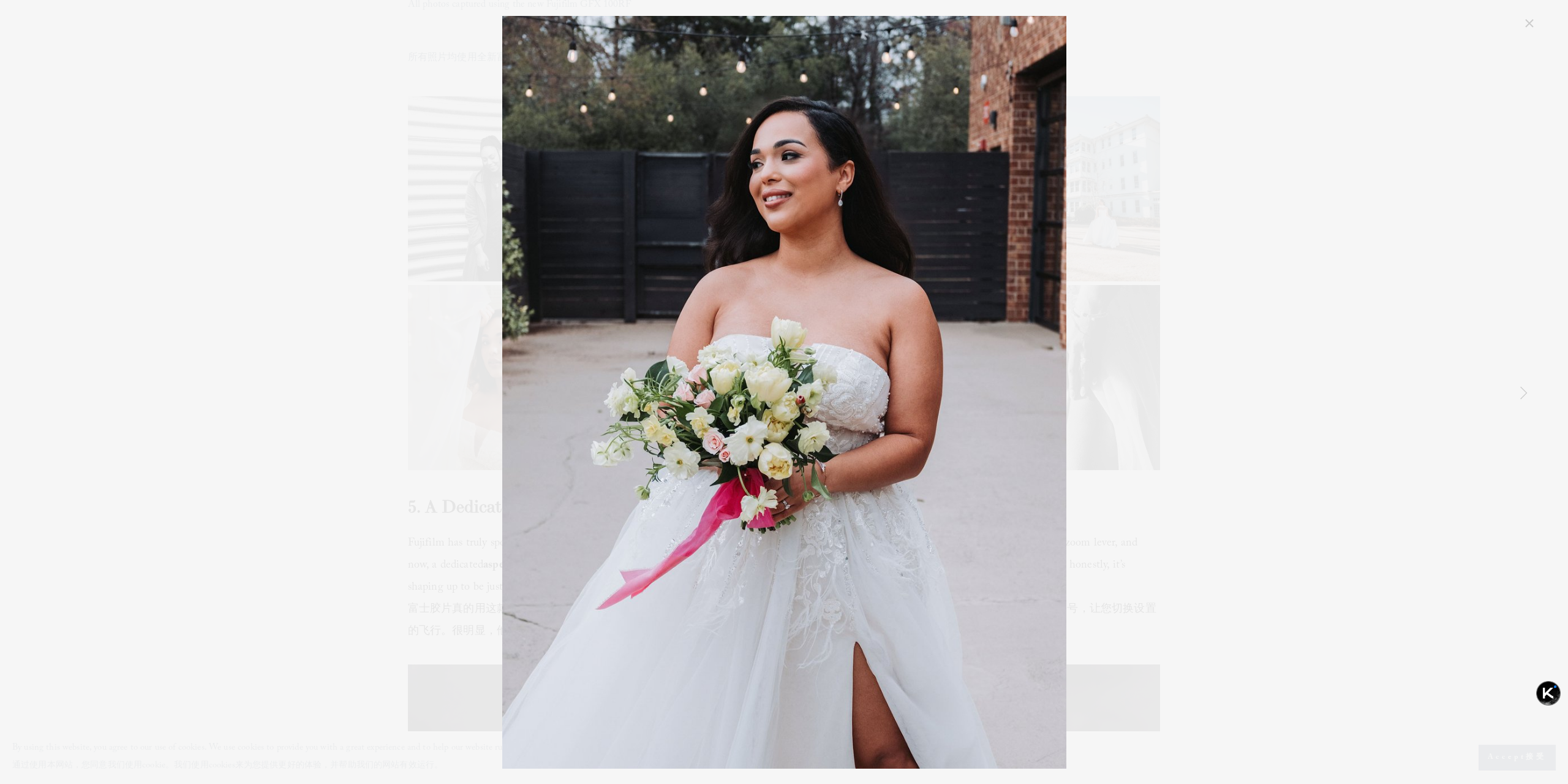
click at [1522, 392] on link "Next Item" at bounding box center [1523, 392] width 27 height 27
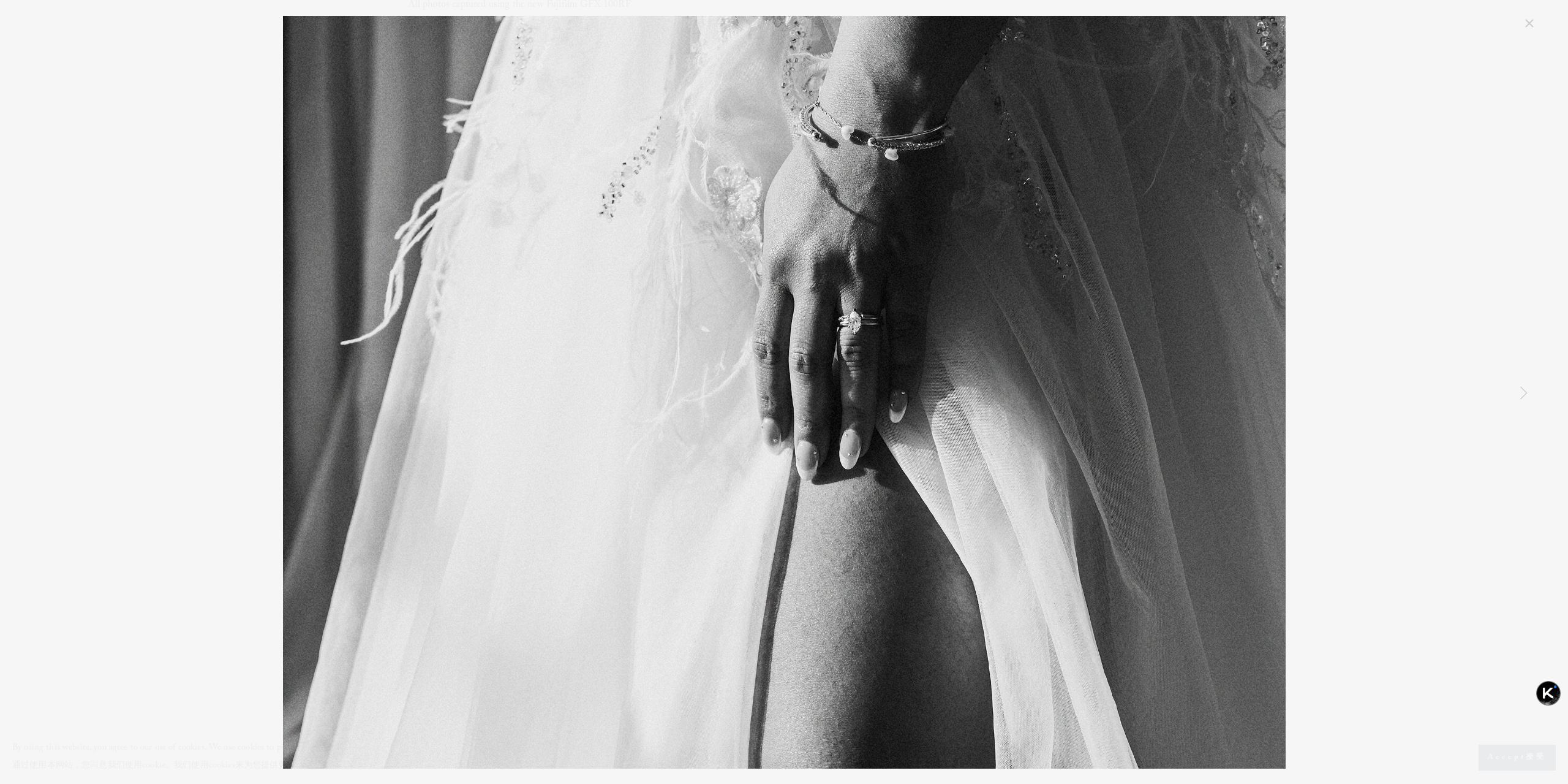
click at [1522, 392] on link "Next Item" at bounding box center [1523, 392] width 27 height 27
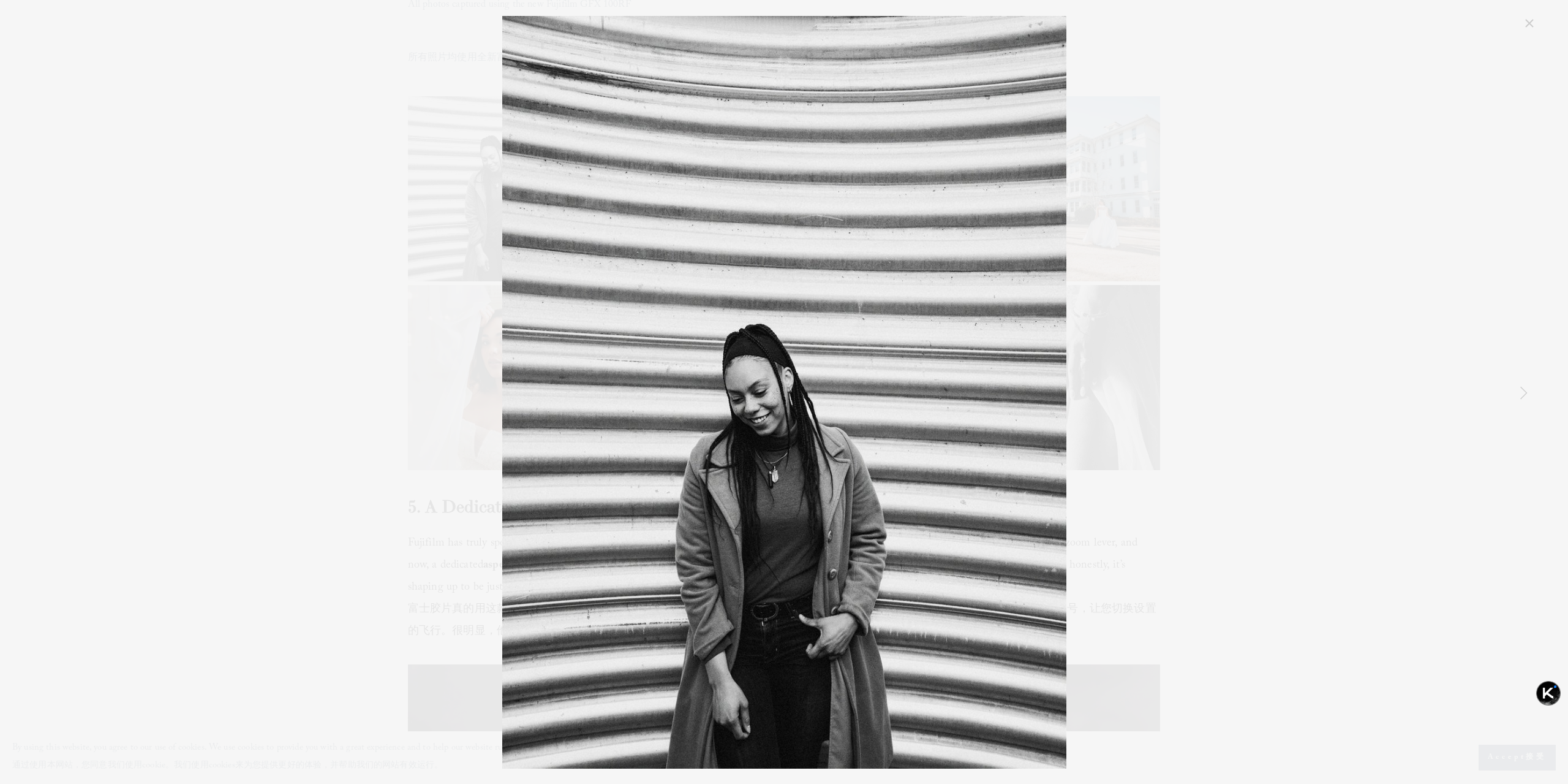
click at [1403, 386] on div "fujifilm-gfx100rf-review-photos-3.jpg" at bounding box center [784, 392] width 1505 height 752
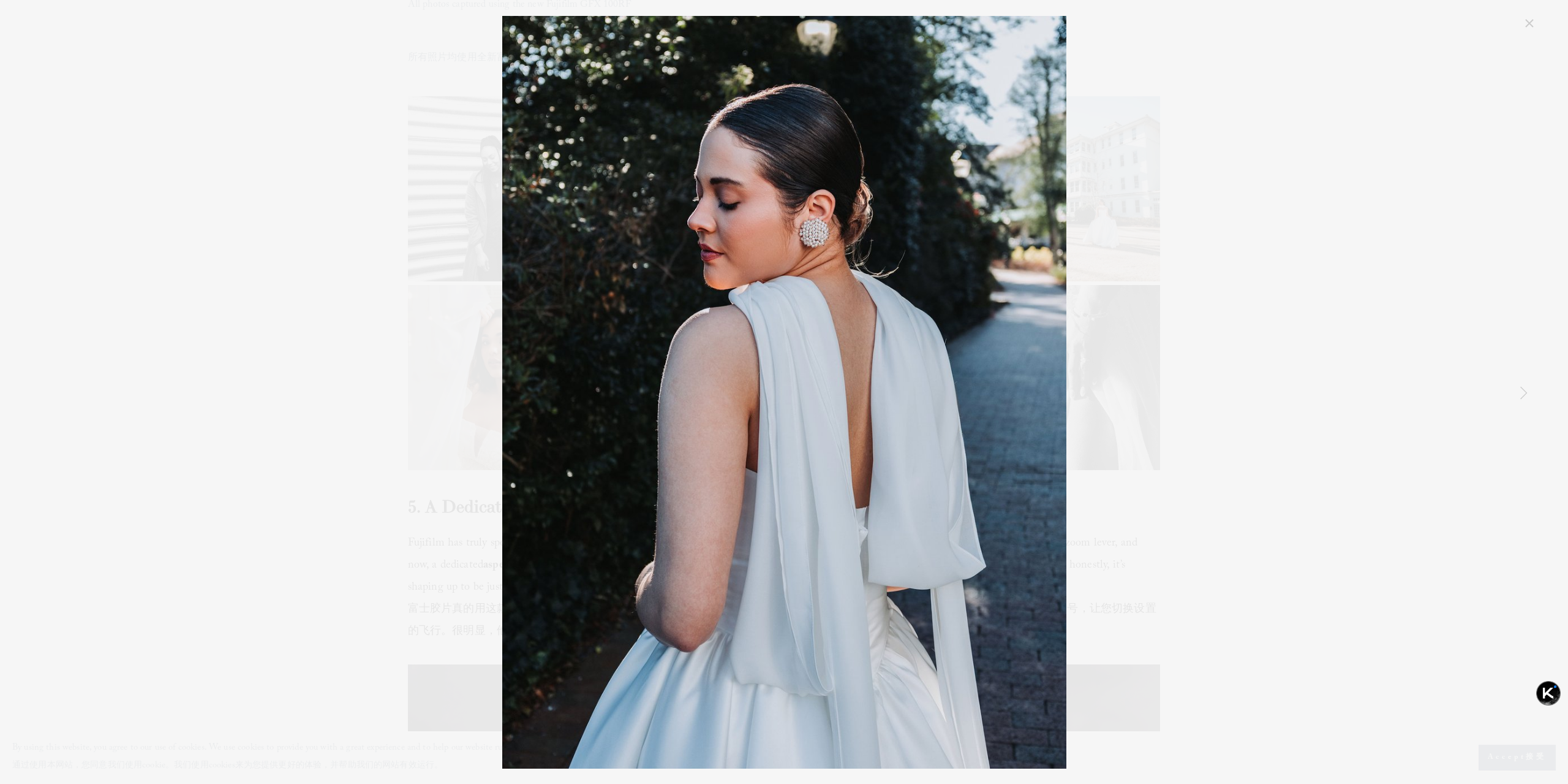
click at [1523, 21] on link "Close" at bounding box center [1529, 23] width 15 height 15
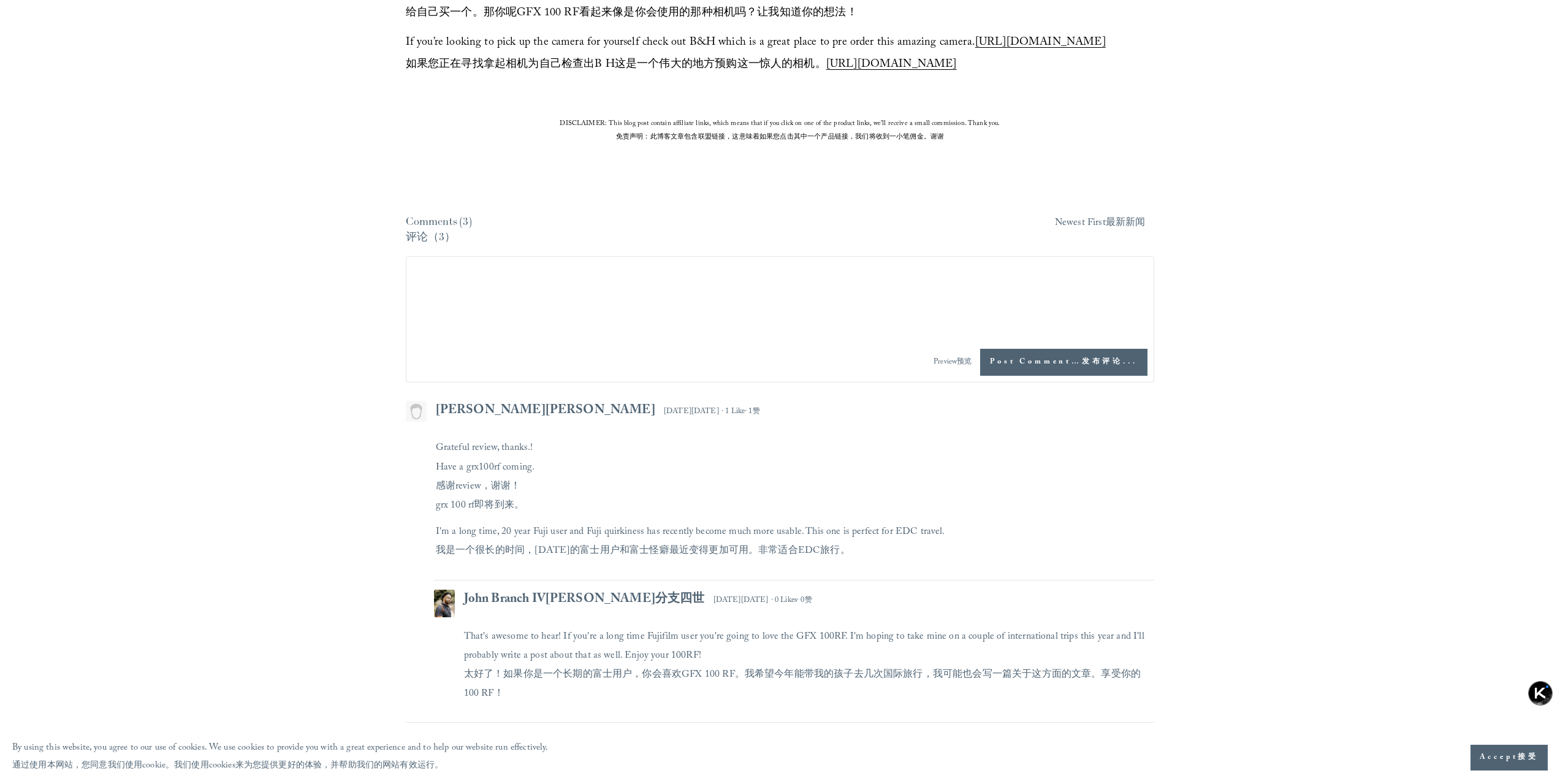
scroll to position [7475, 0]
